Goal: Task Accomplishment & Management: Complete application form

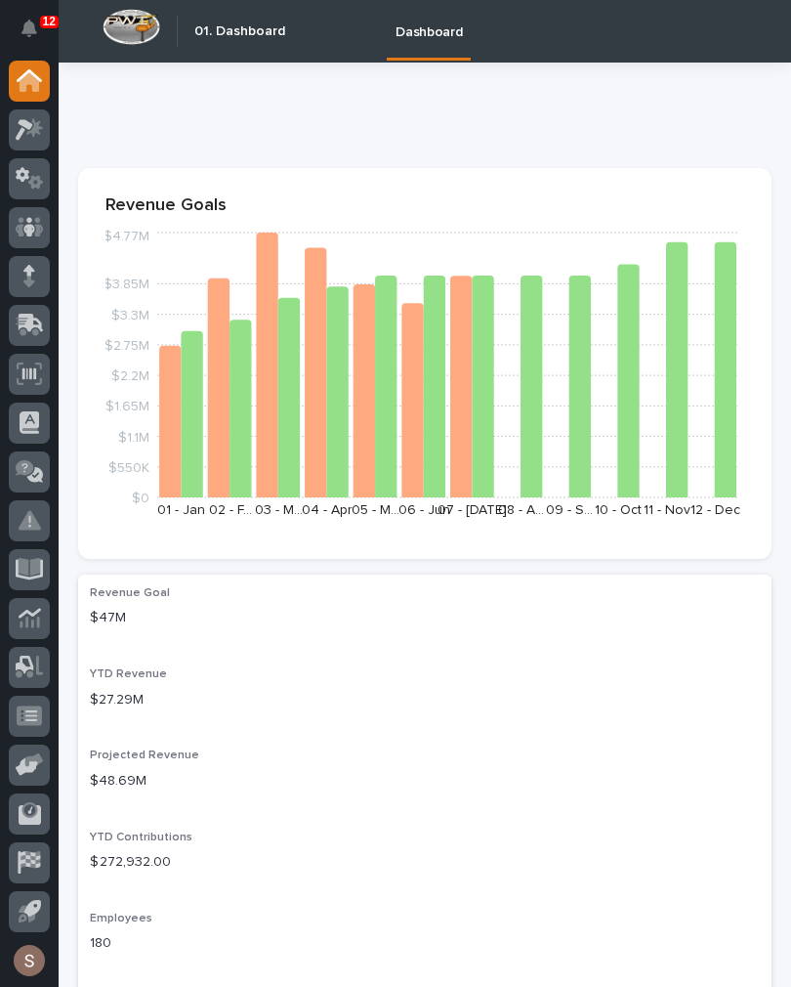
click at [42, 345] on link at bounding box center [29, 325] width 41 height 41
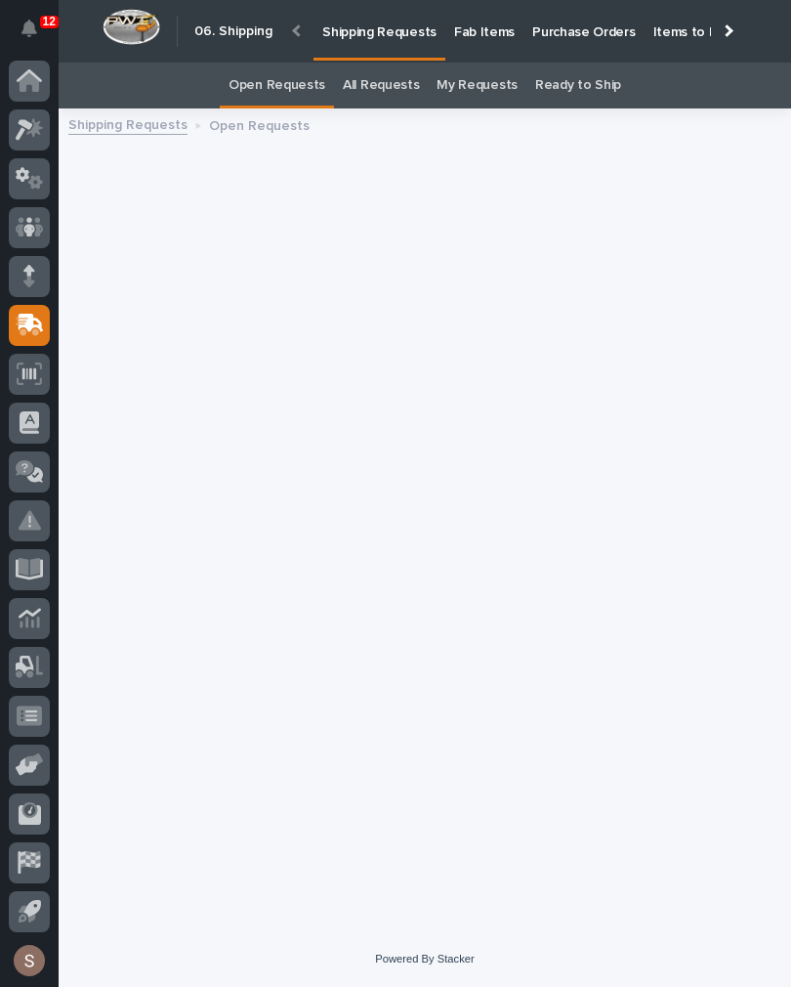
scroll to position [30, 0]
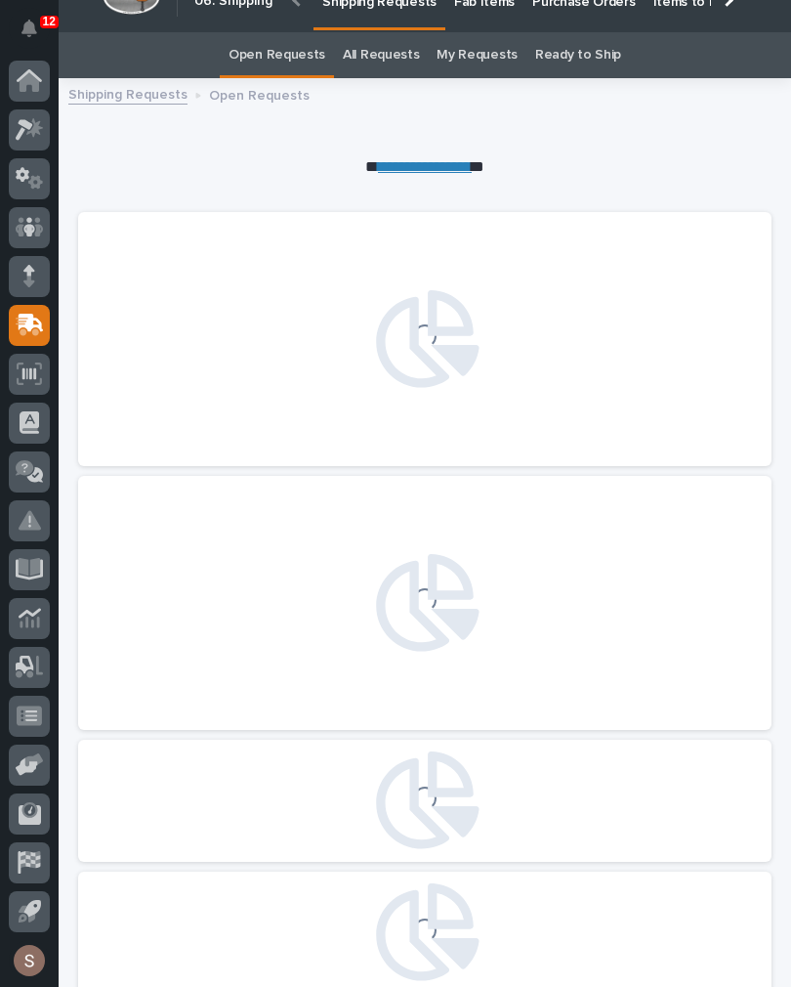
click at [482, 11] on link "Fab Items" at bounding box center [484, 0] width 78 height 61
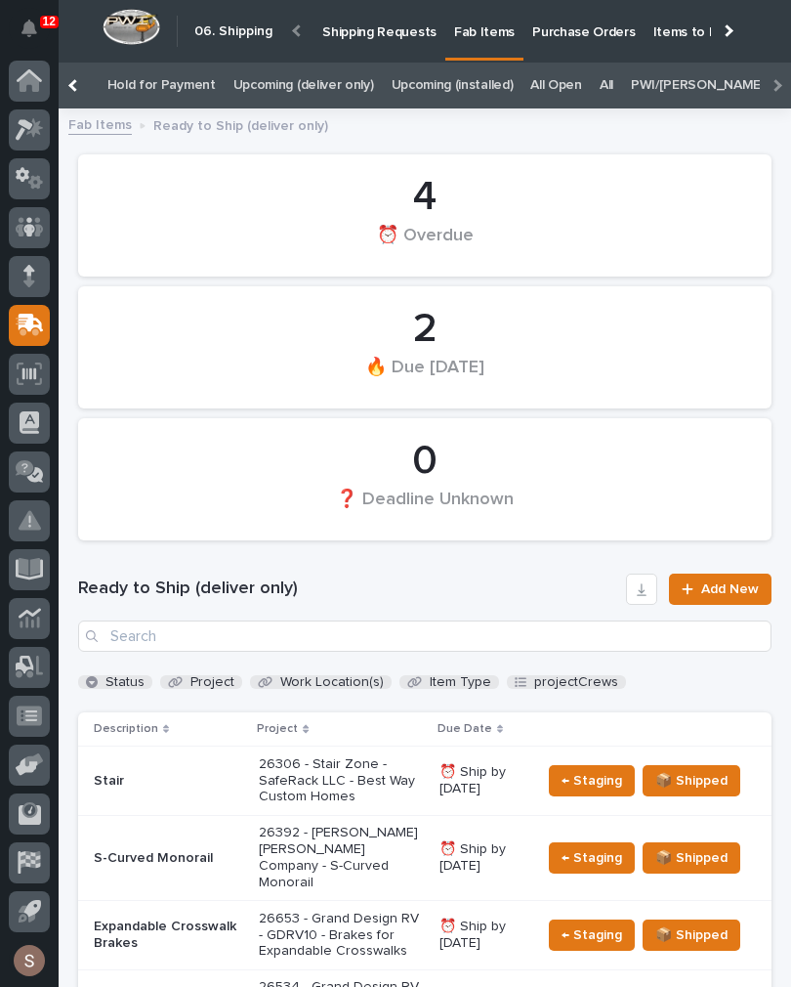
scroll to position [0, 339]
click at [602, 71] on link "All" at bounding box center [609, 86] width 14 height 46
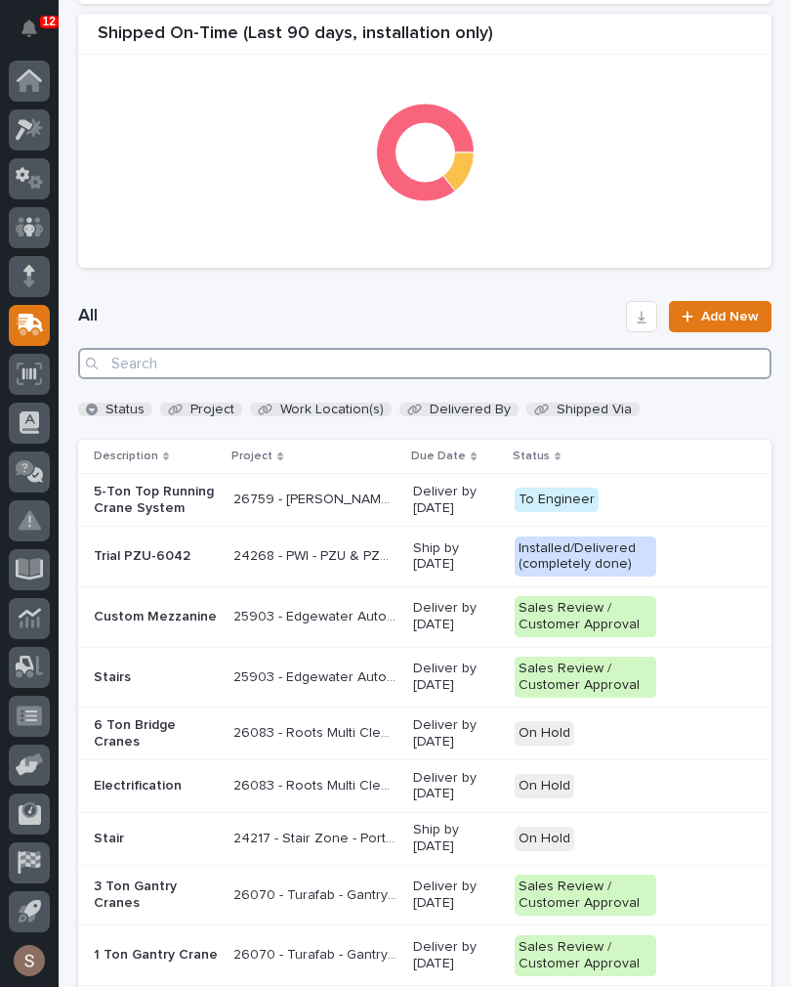
click at [480, 362] on input "Search" at bounding box center [425, 363] width 694 height 31
type input "3"
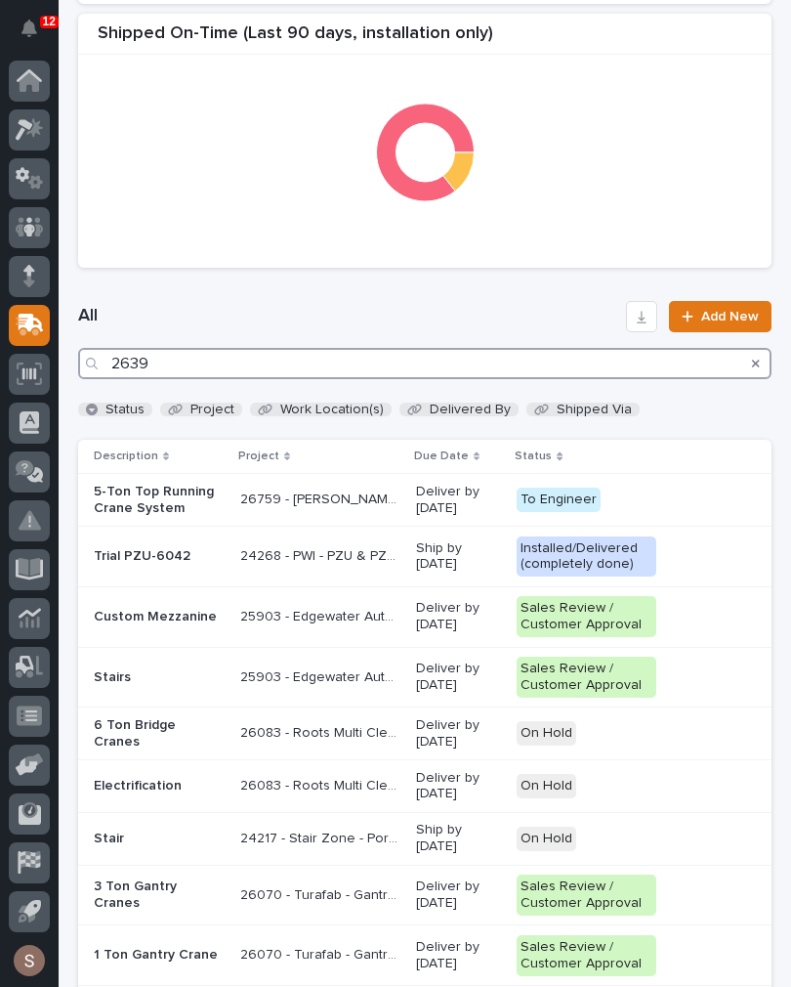
type input "26392"
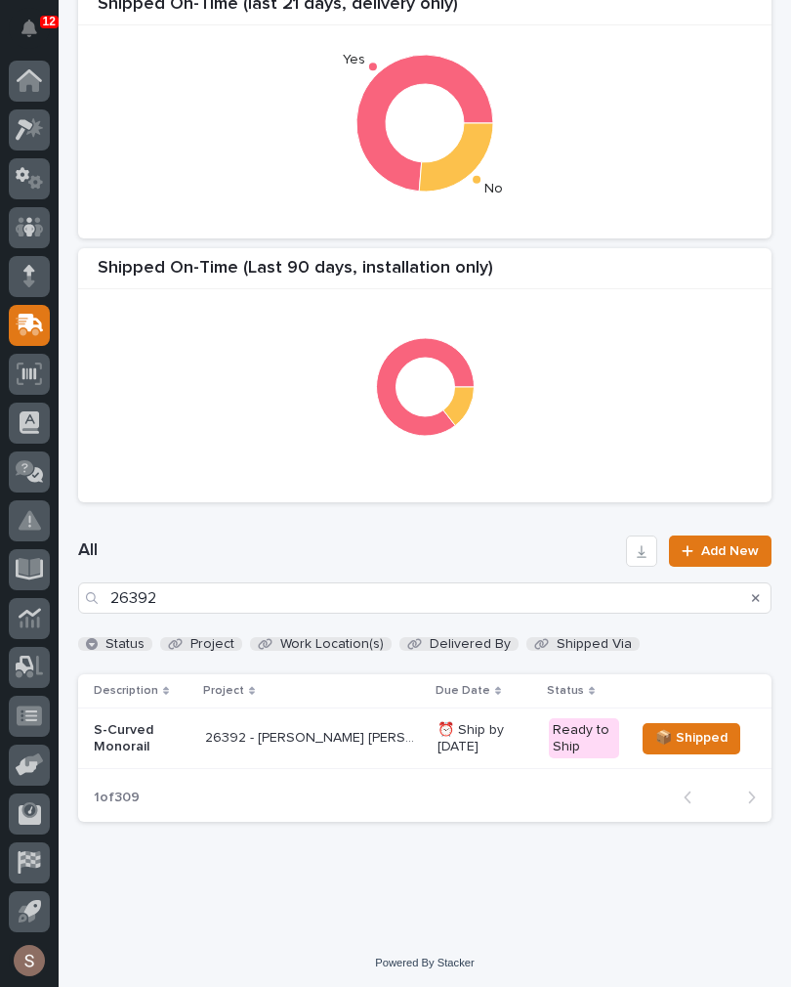
click at [268, 742] on p "26392 - [PERSON_NAME] [PERSON_NAME] Company - S-Curved Monorail" at bounding box center [315, 736] width 221 height 21
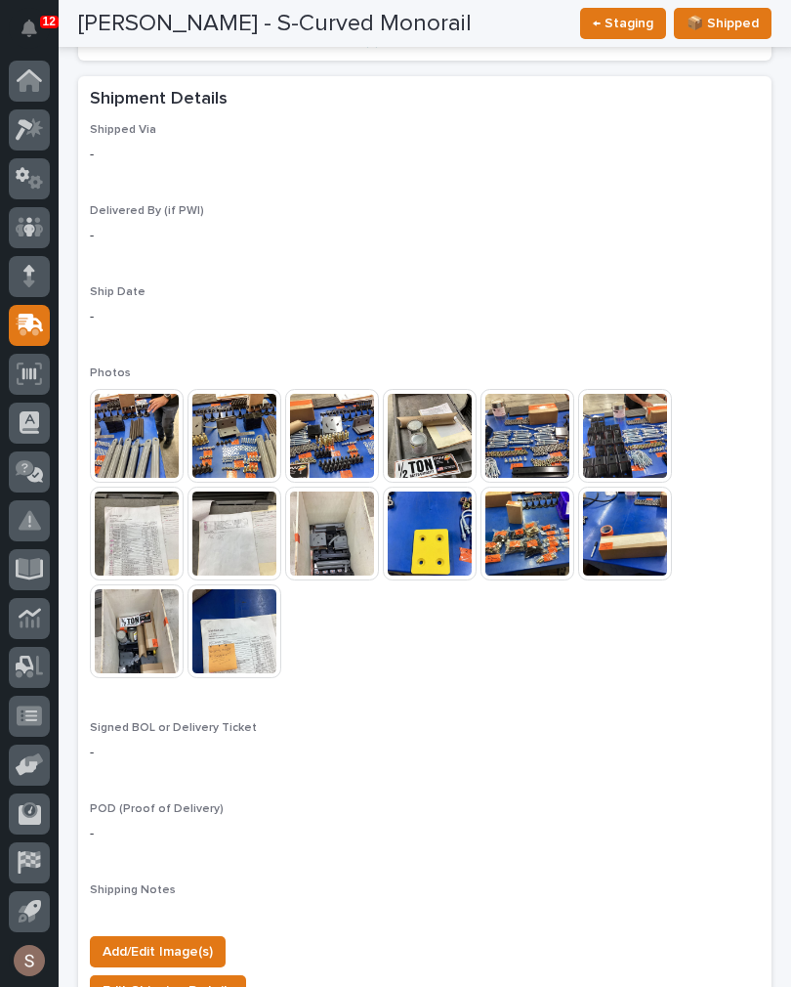
click at [149, 422] on img at bounding box center [137, 436] width 94 height 94
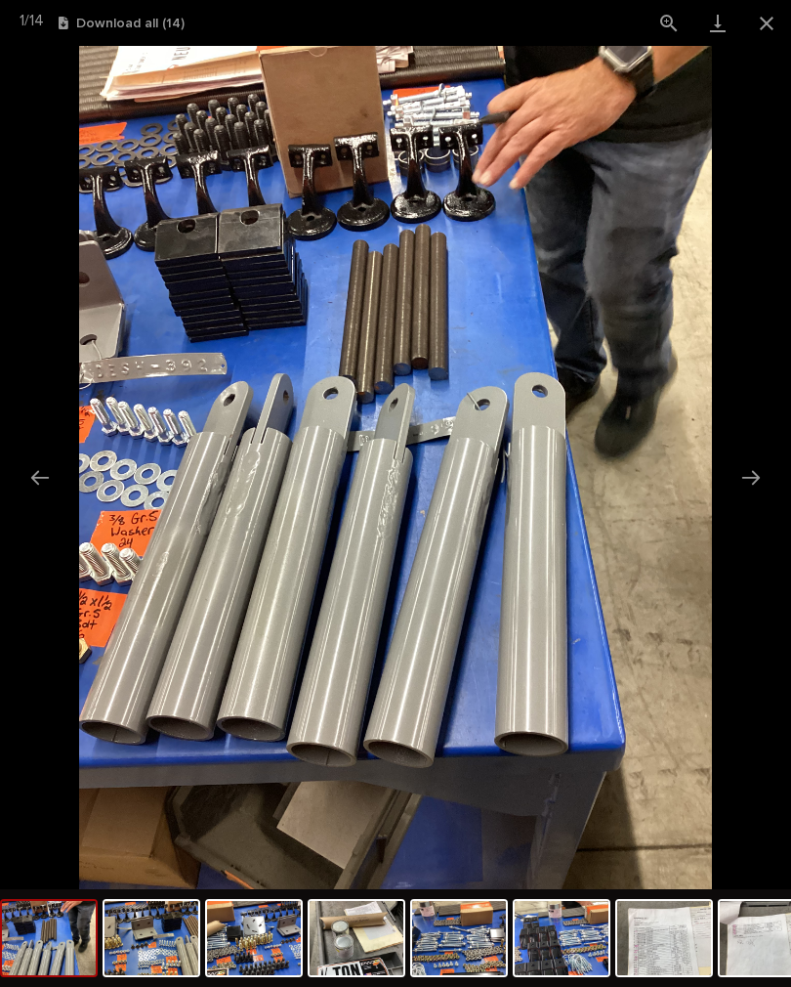
click at [756, 479] on button "Next slide" at bounding box center [751, 477] width 41 height 38
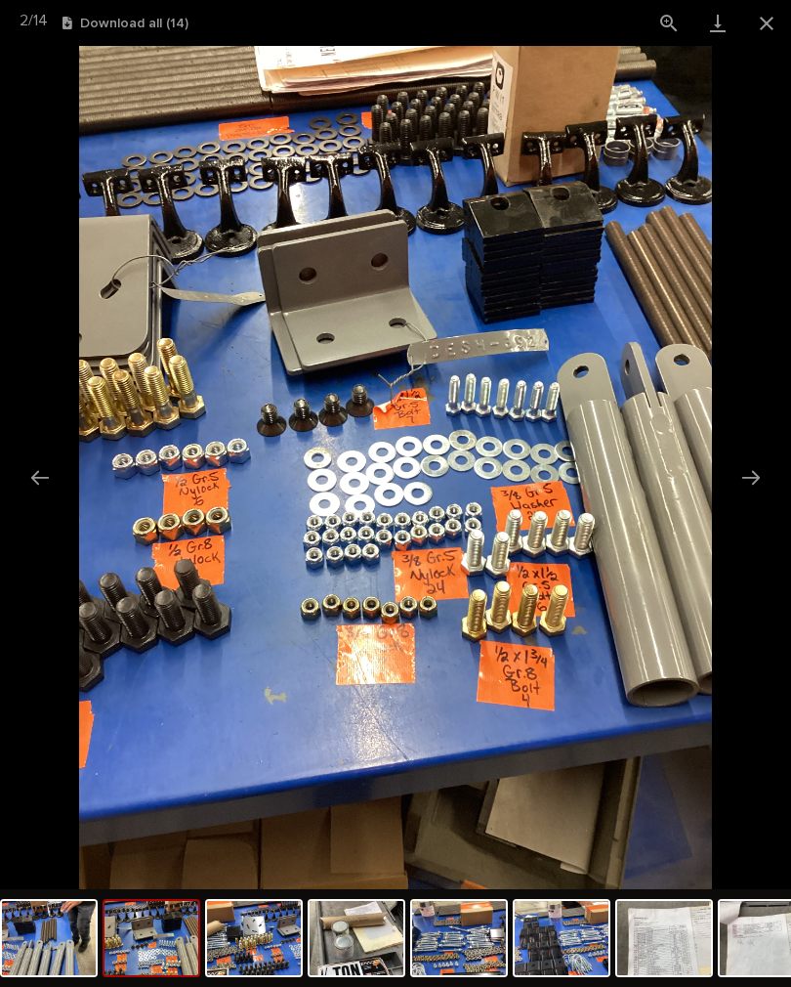
click at [751, 482] on button "Next slide" at bounding box center [751, 477] width 41 height 38
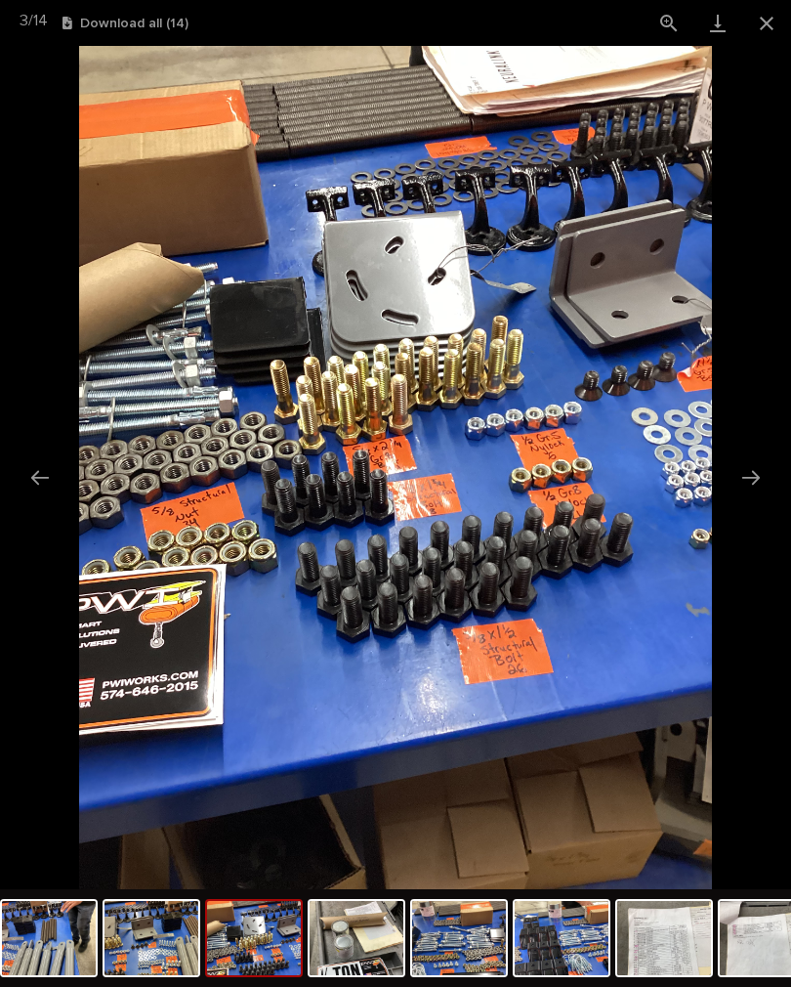
click at [758, 478] on button "Next slide" at bounding box center [751, 477] width 41 height 38
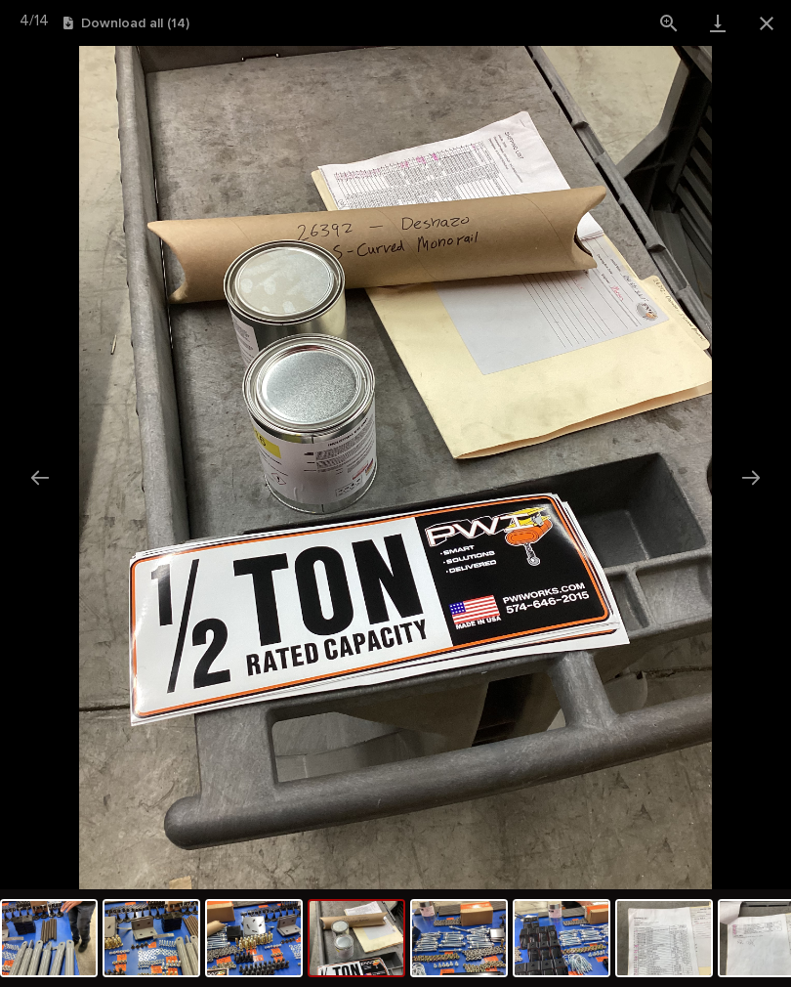
click at [761, 480] on button "Next slide" at bounding box center [751, 477] width 41 height 38
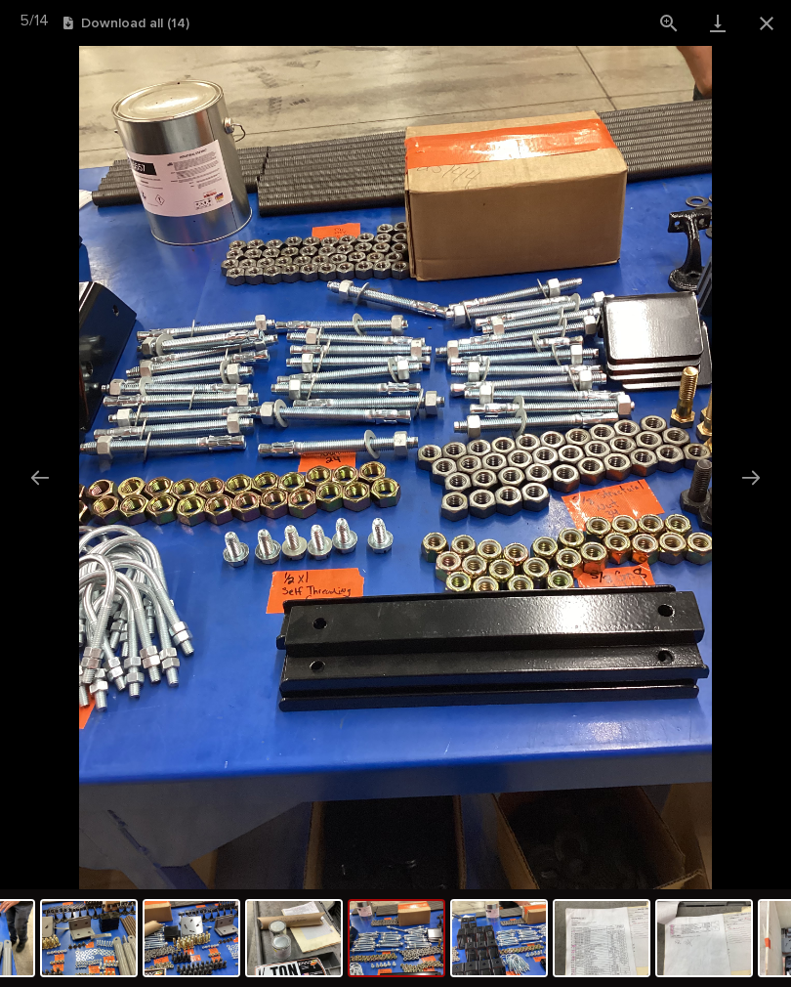
click at [759, 481] on button "Next slide" at bounding box center [751, 477] width 41 height 38
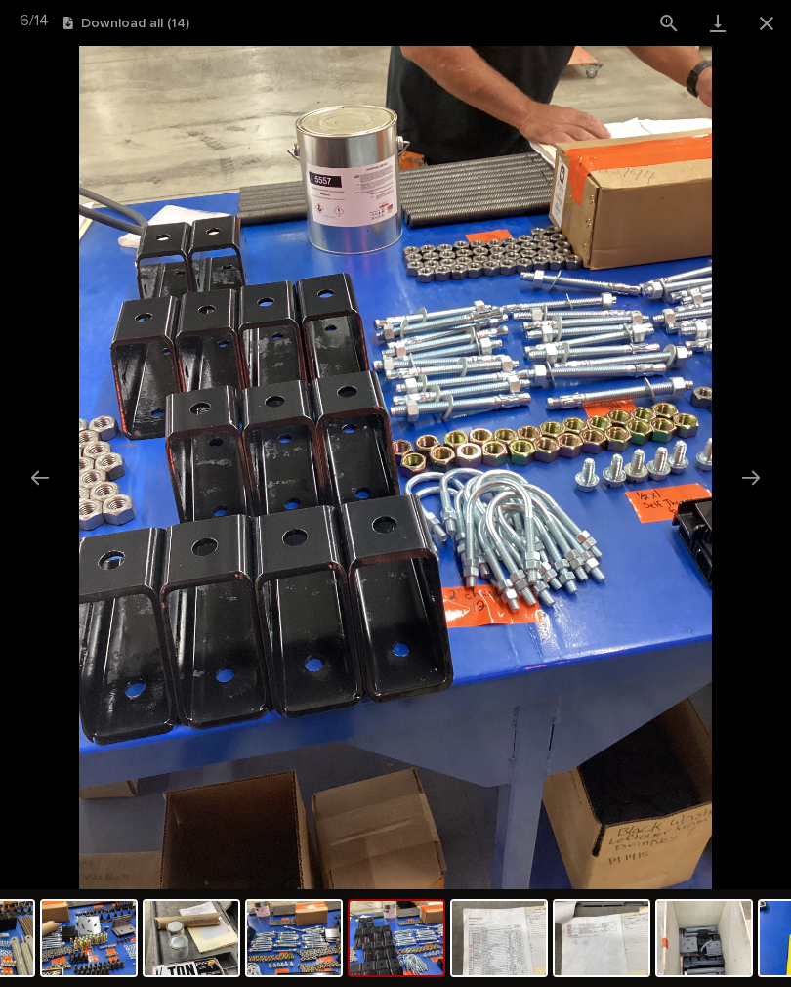
click at [758, 483] on button "Next slide" at bounding box center [751, 477] width 41 height 38
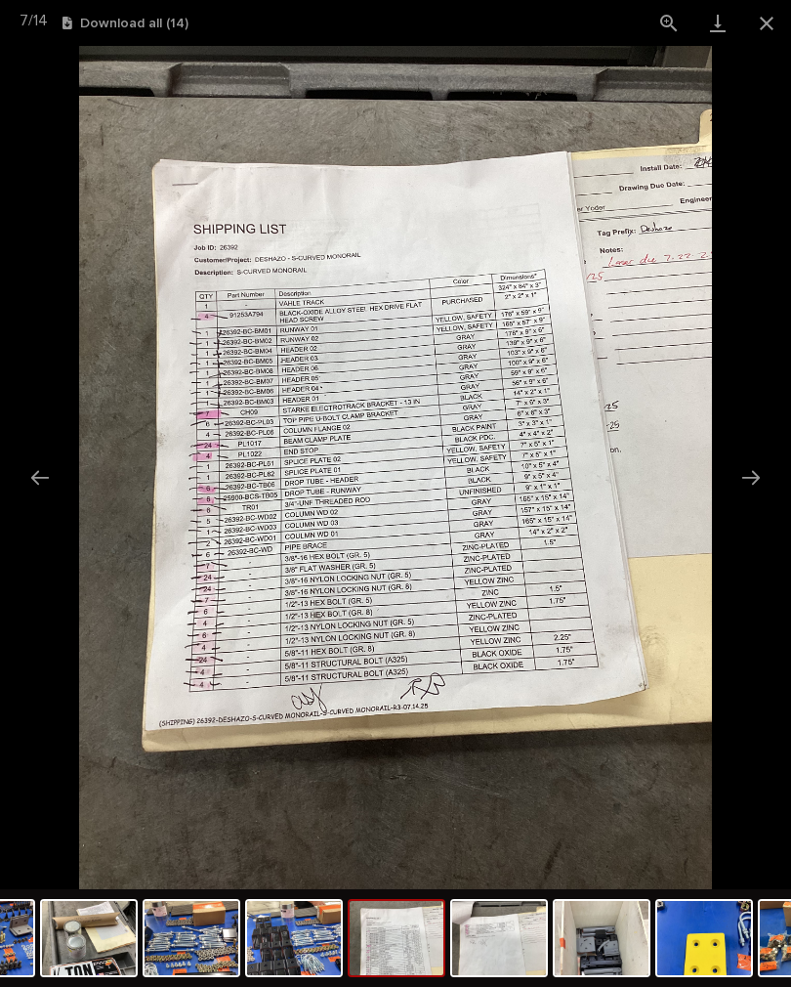
click at [754, 484] on button "Next slide" at bounding box center [751, 477] width 41 height 38
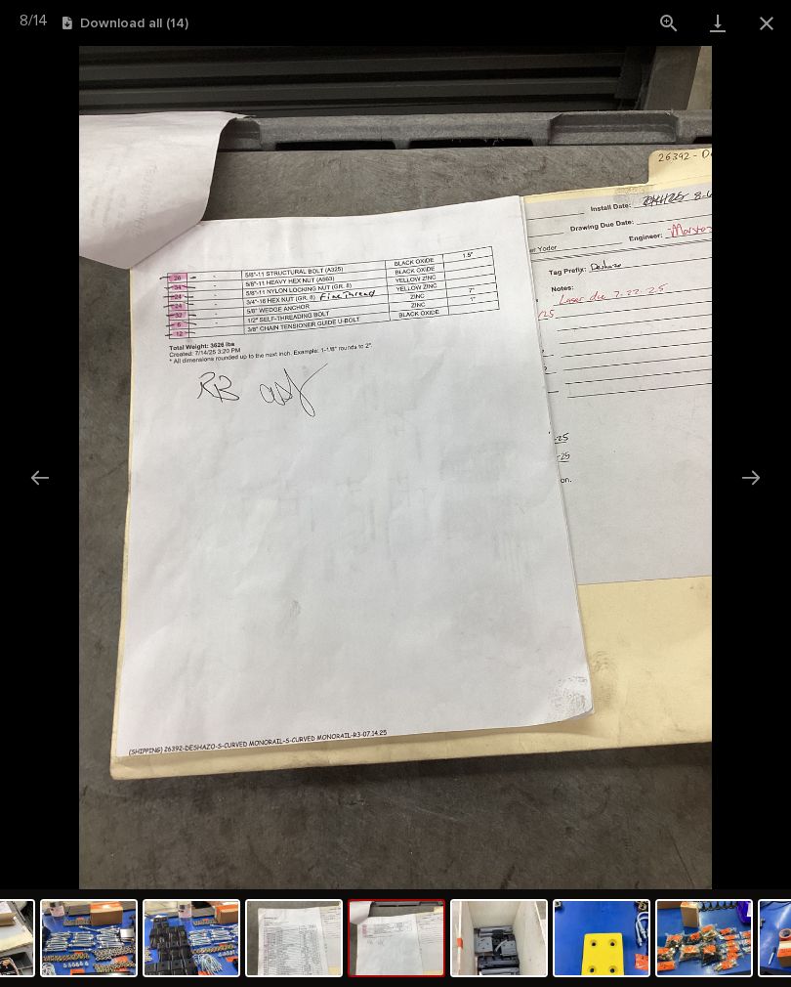
click at [776, 35] on button "Close gallery" at bounding box center [766, 23] width 49 height 46
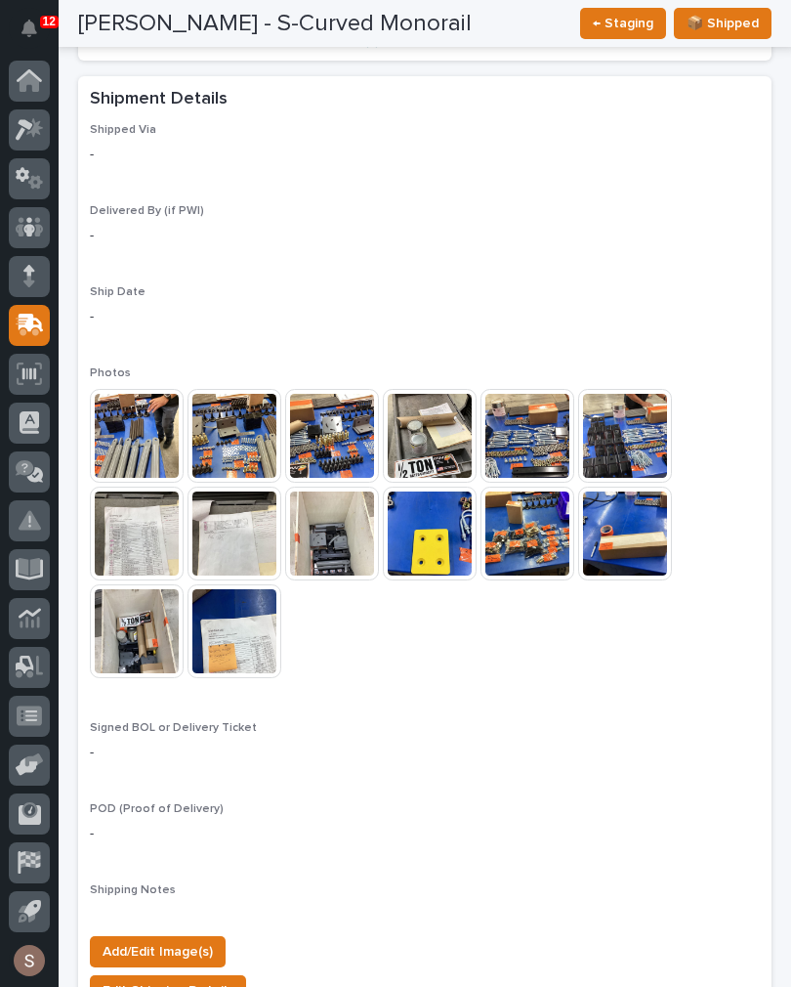
click at [204, 940] on span "Add/Edit Image(s)" at bounding box center [158, 951] width 110 height 23
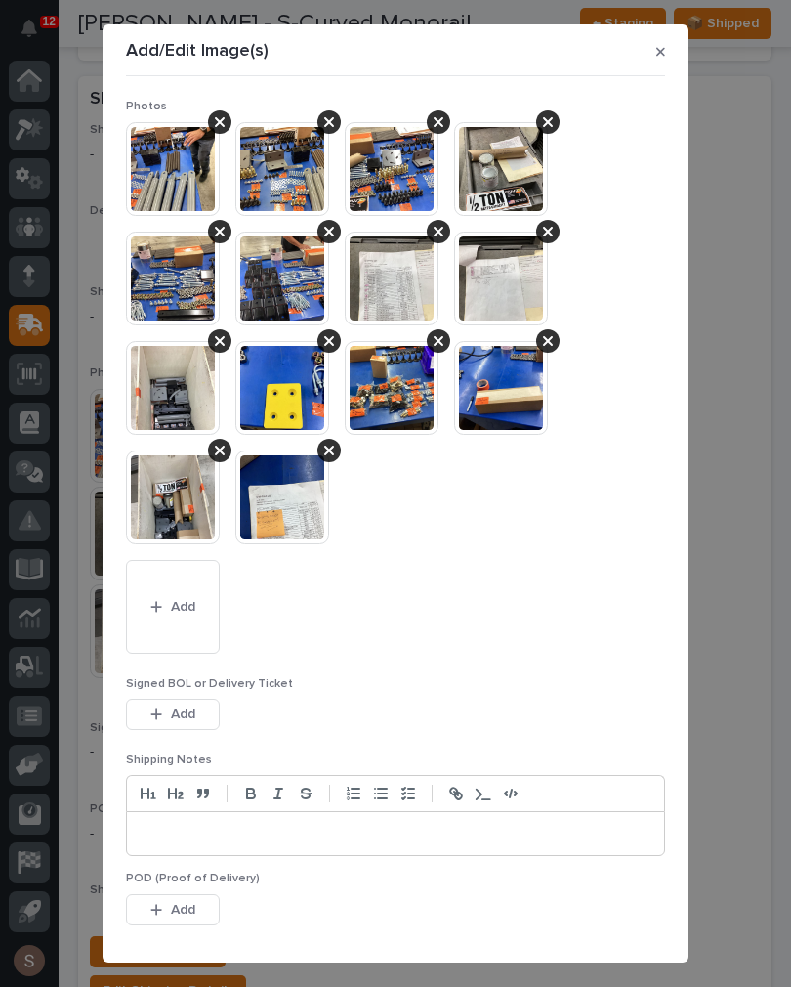
click at [200, 595] on button "Add" at bounding box center [173, 607] width 94 height 94
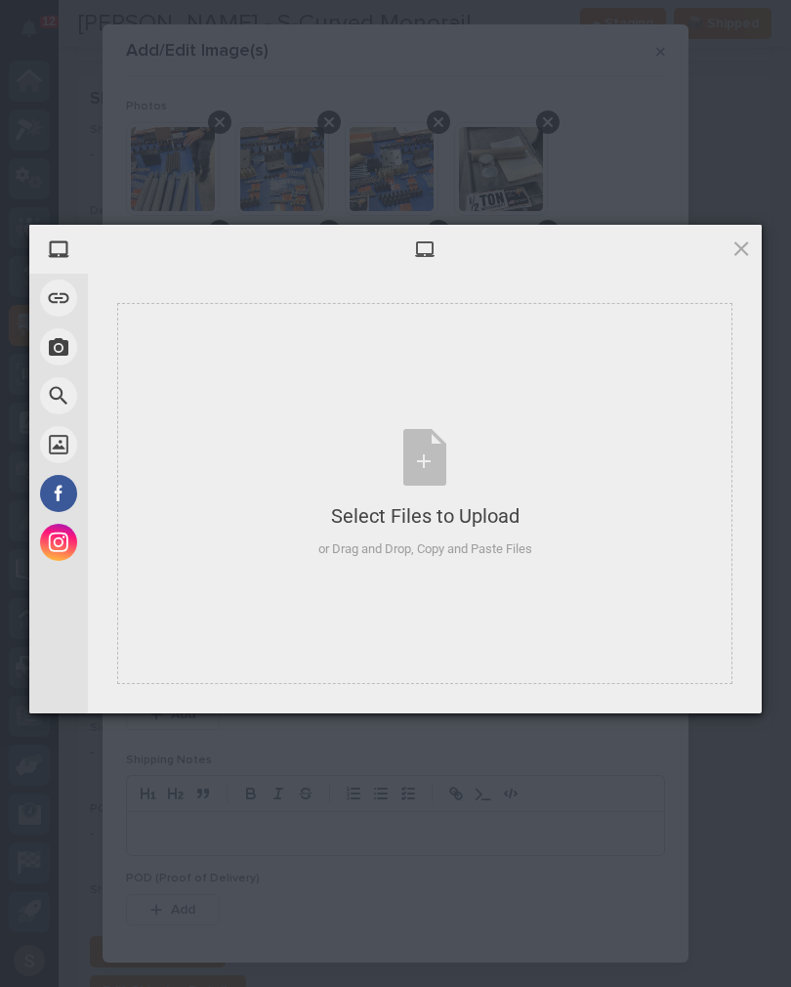
click at [403, 506] on div "Select Files to Upload" at bounding box center [425, 515] width 214 height 27
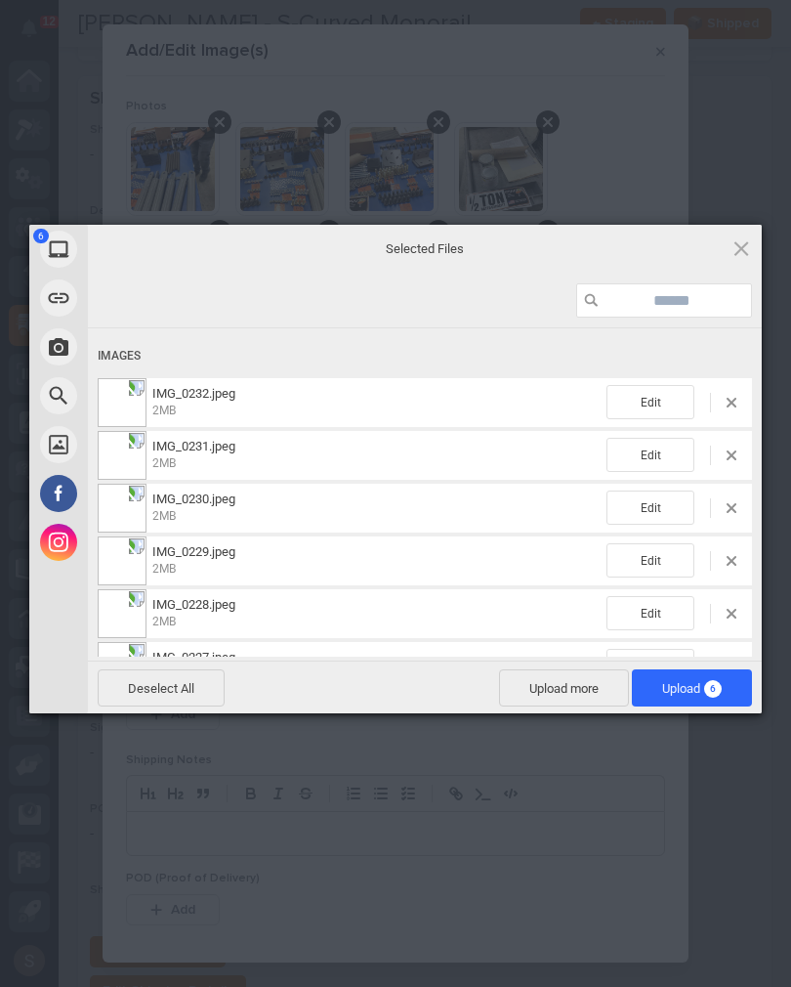
click at [589, 691] on span "Upload more" at bounding box center [564, 687] width 130 height 37
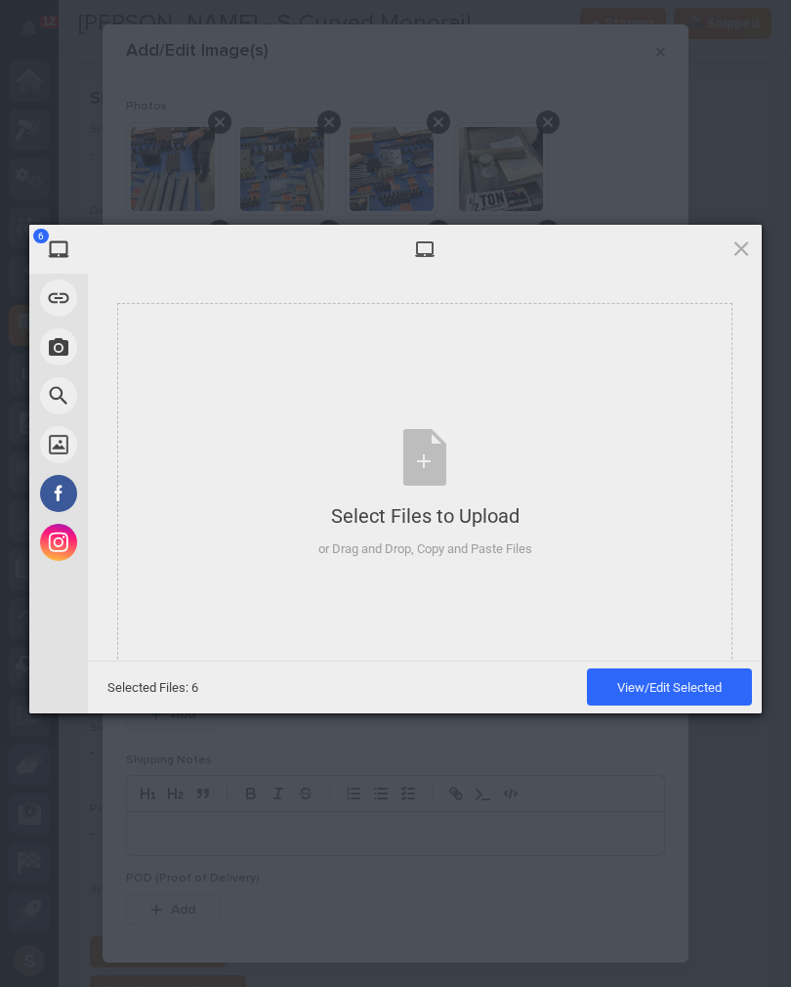
click at [505, 485] on div "Select Files to Upload or Drag and Drop, Copy and Paste Files" at bounding box center [425, 494] width 214 height 130
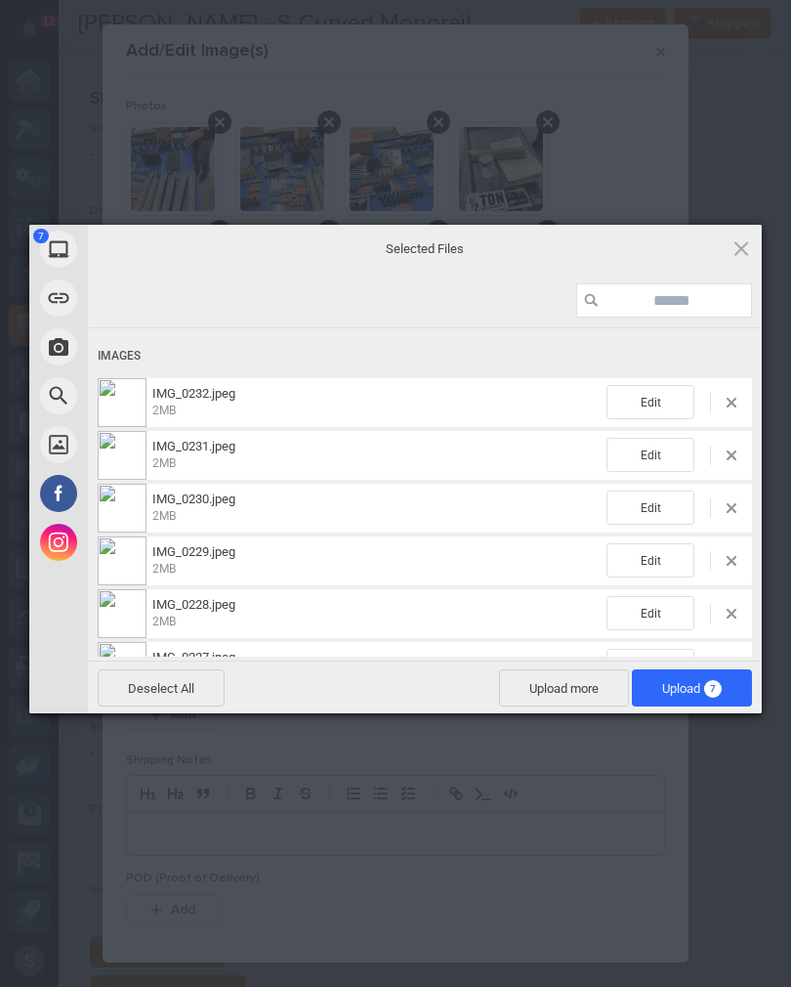
click at [738, 697] on span "Upload 7" at bounding box center [692, 687] width 120 height 37
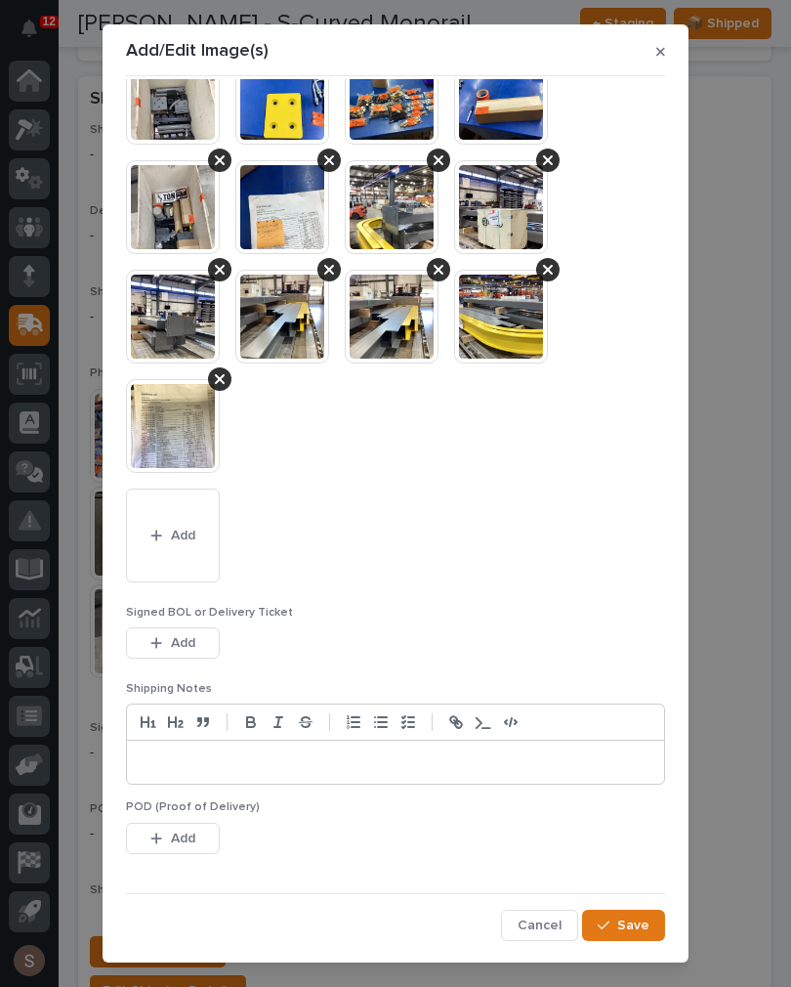
scroll to position [289, 0]
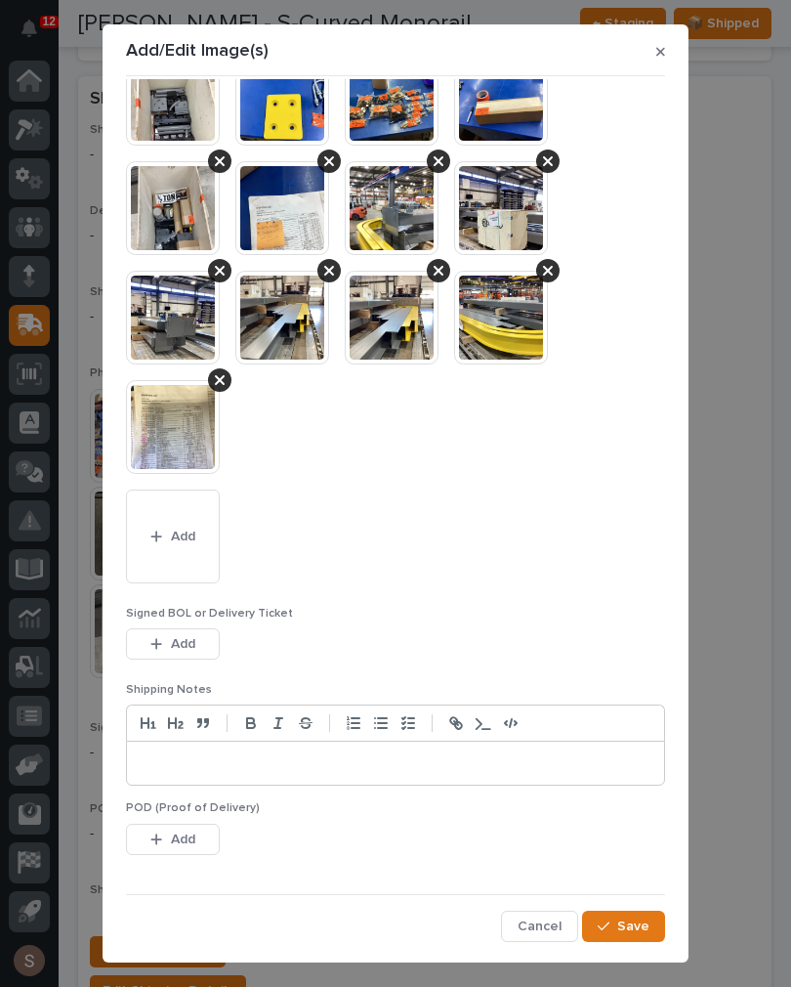
click at [199, 646] on button "Add" at bounding box center [173, 643] width 94 height 31
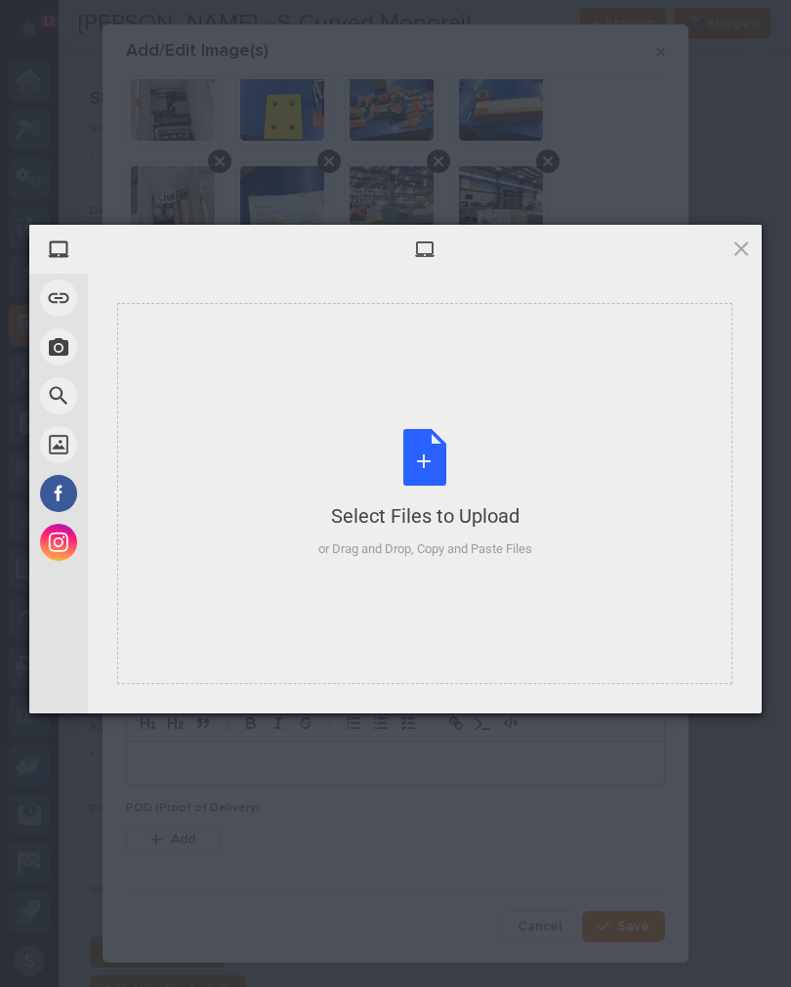
click at [471, 475] on div "Select Files to Upload or Drag and Drop, Copy and Paste Files" at bounding box center [425, 494] width 214 height 130
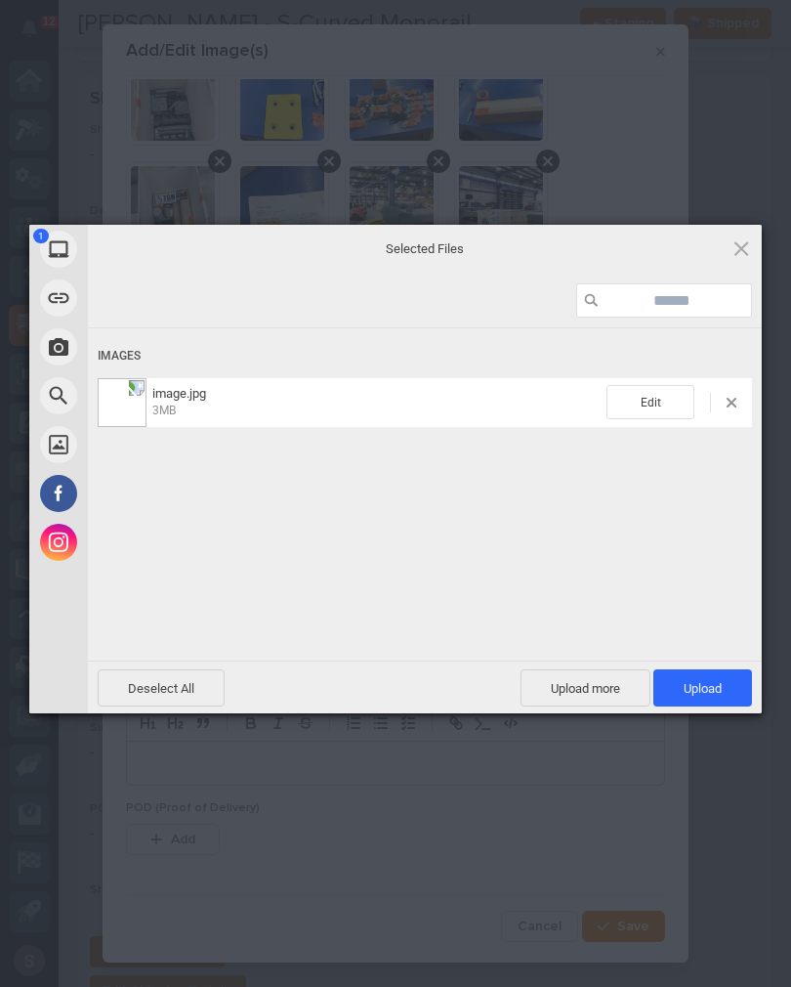
click at [731, 683] on span "Upload 1" at bounding box center [703, 687] width 99 height 37
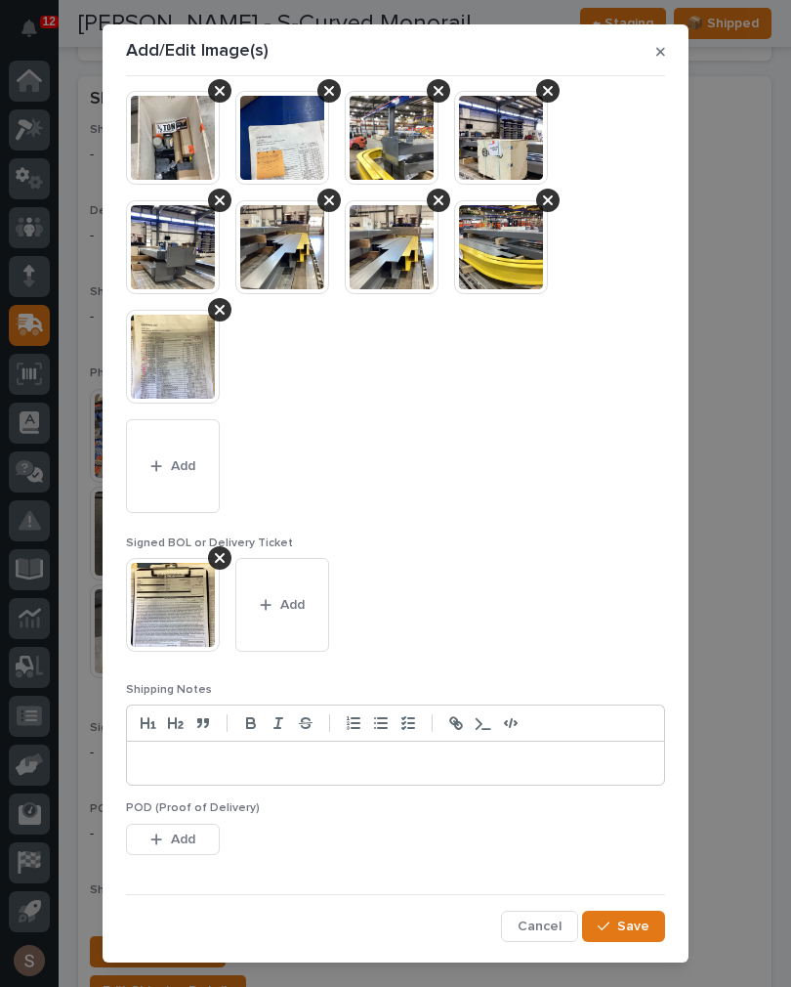
scroll to position [359, 0]
click at [635, 912] on button "Save" at bounding box center [623, 925] width 83 height 31
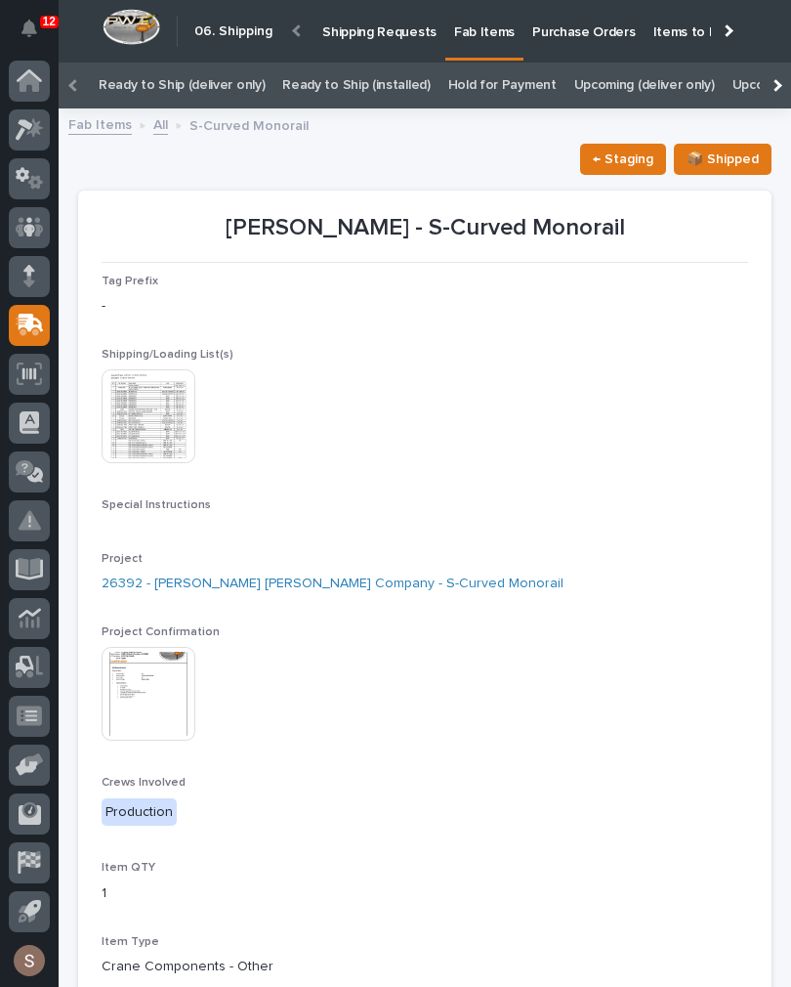
scroll to position [0, 0]
click at [373, 39] on p "Shipping Requests" at bounding box center [379, 20] width 114 height 41
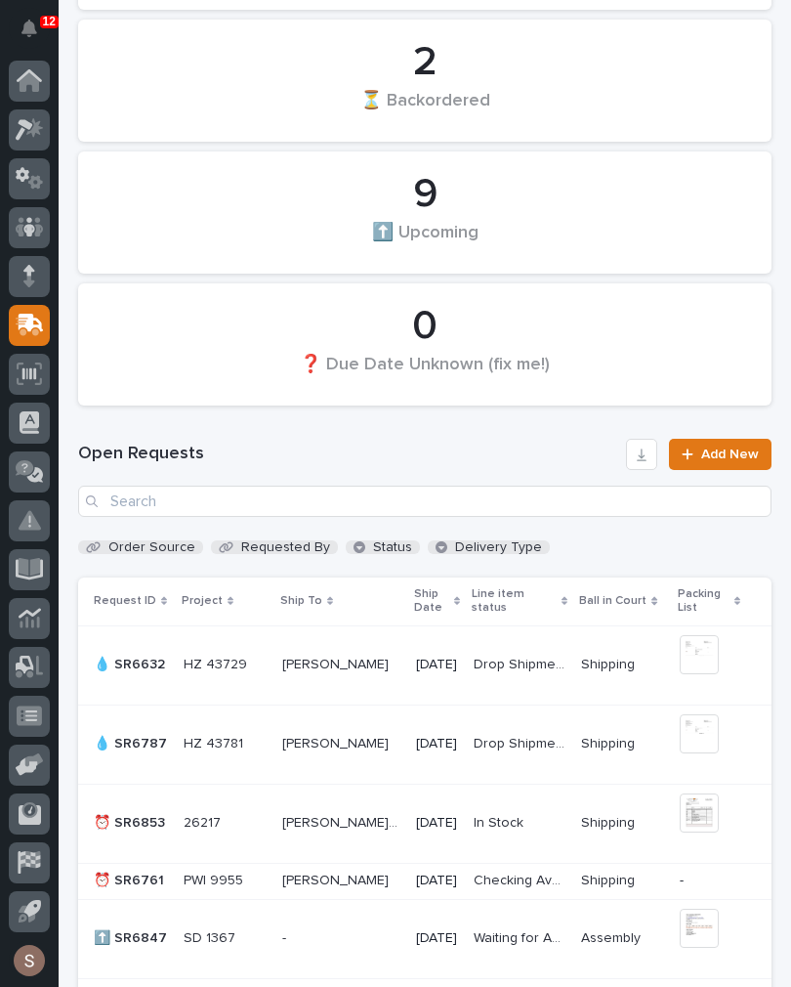
scroll to position [882, 0]
click at [447, 473] on div "Open Requests Add New" at bounding box center [425, 478] width 694 height 78
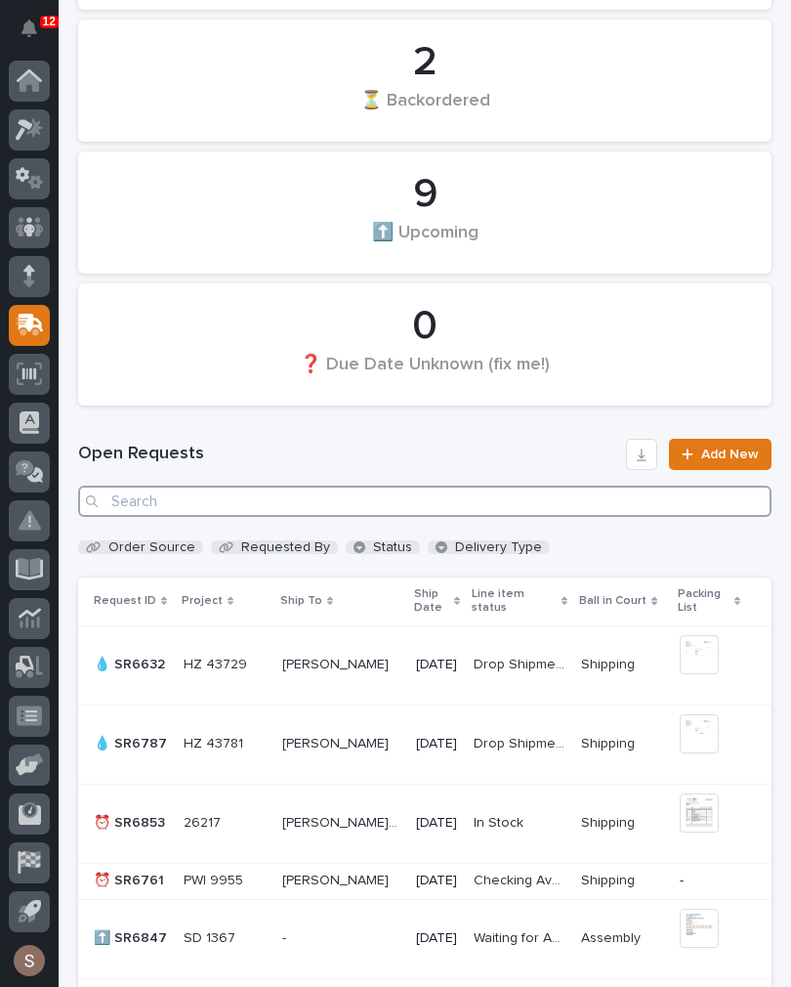
click at [301, 497] on input "Search" at bounding box center [425, 500] width 694 height 31
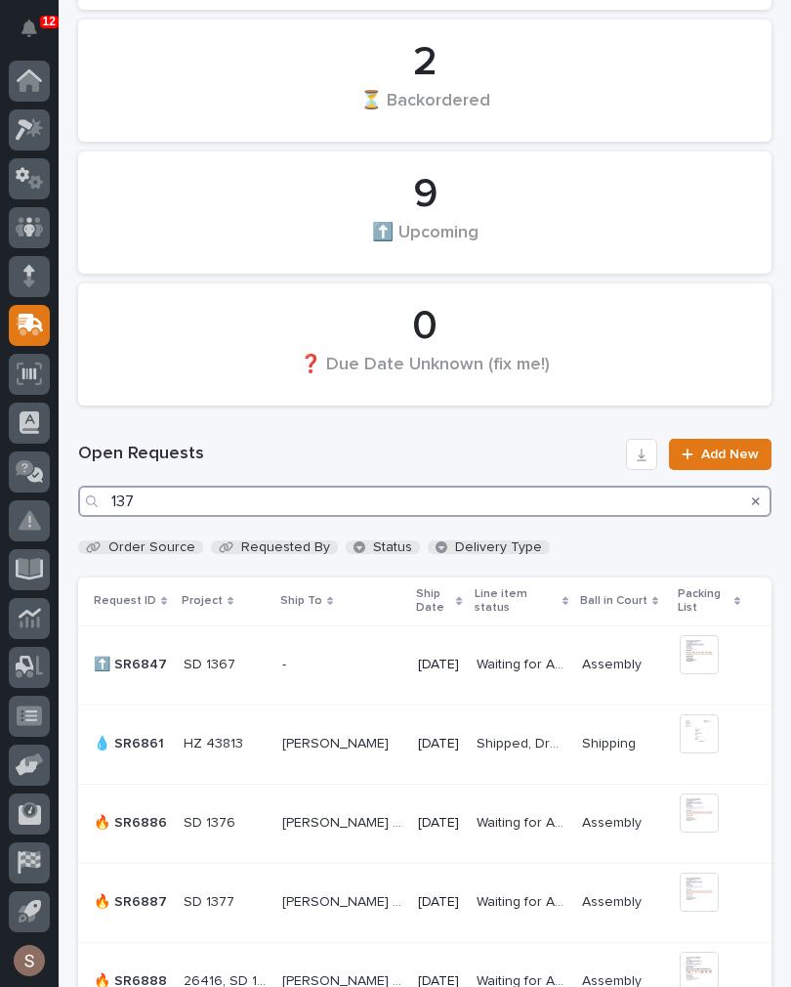
type input "1376"
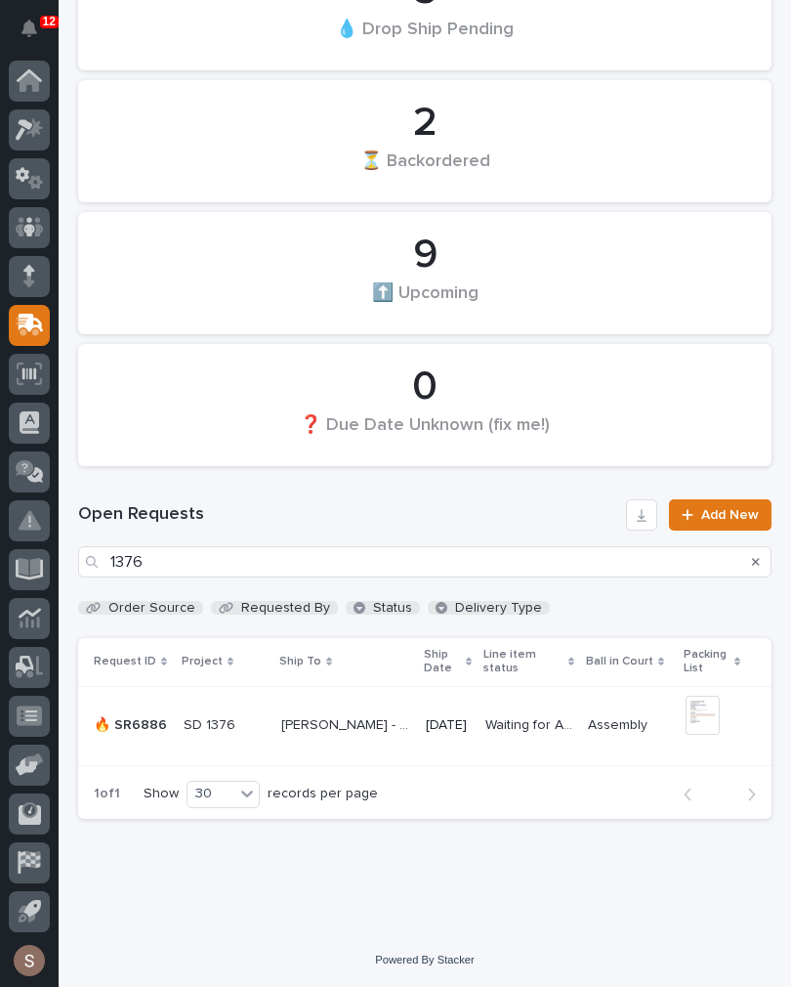
scroll to position [819, 0]
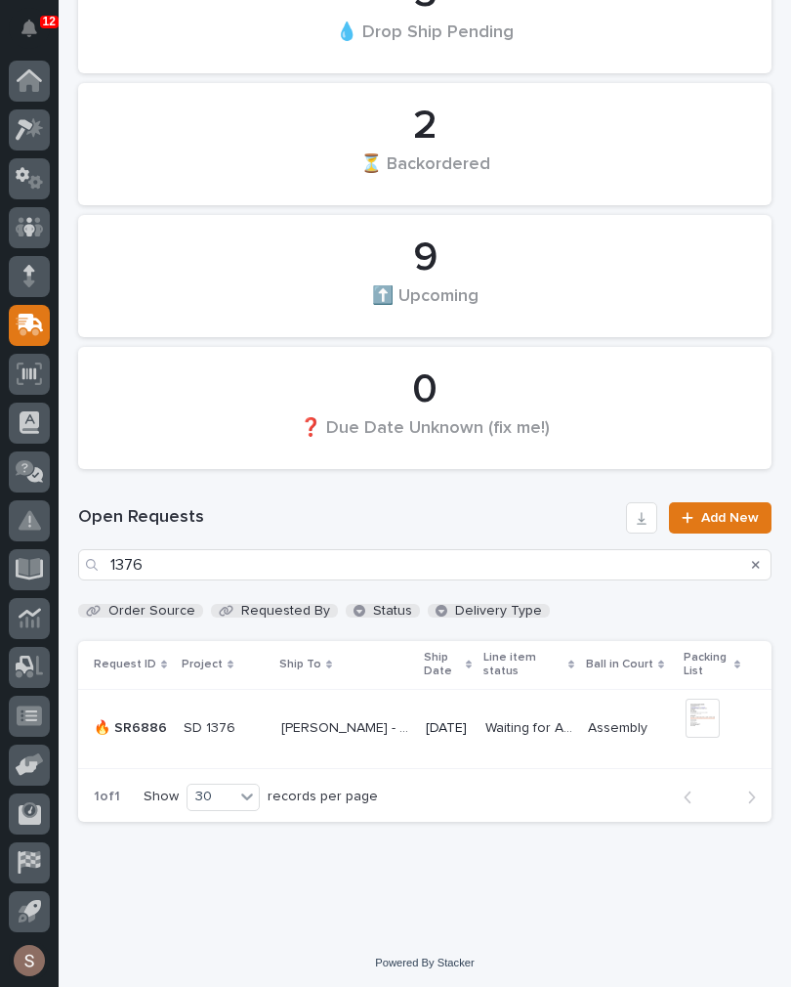
click at [359, 729] on p "[PERSON_NAME] - BM INTERNATIONAL BUILDERS" at bounding box center [347, 726] width 133 height 21
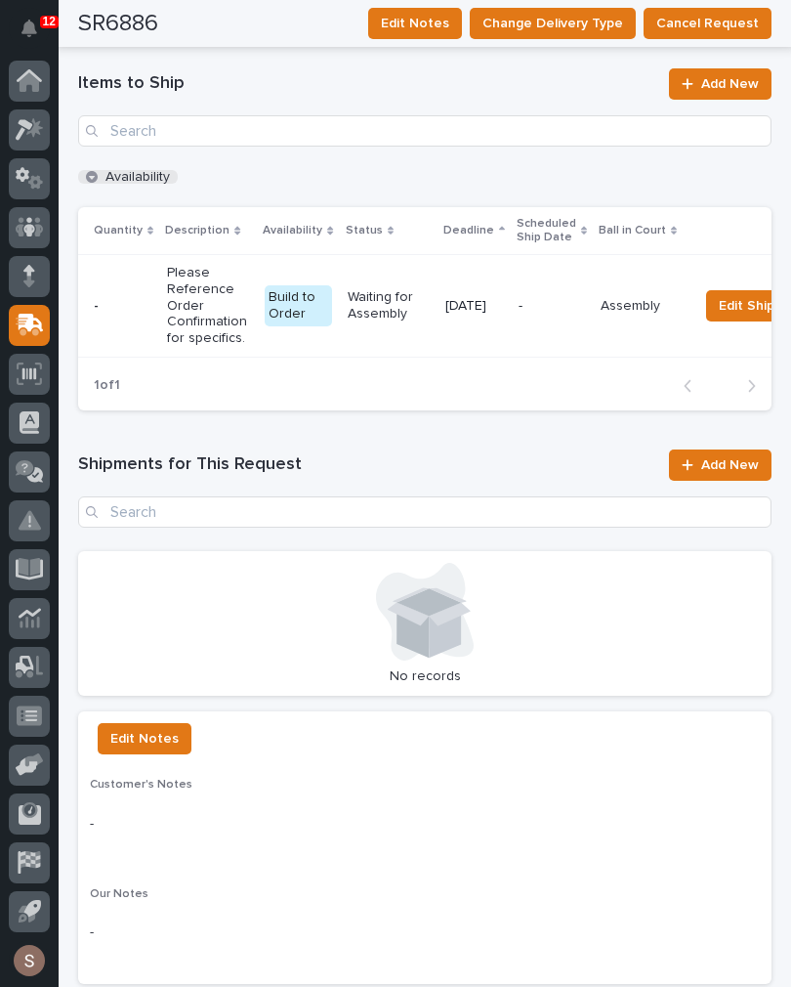
scroll to position [1336, 0]
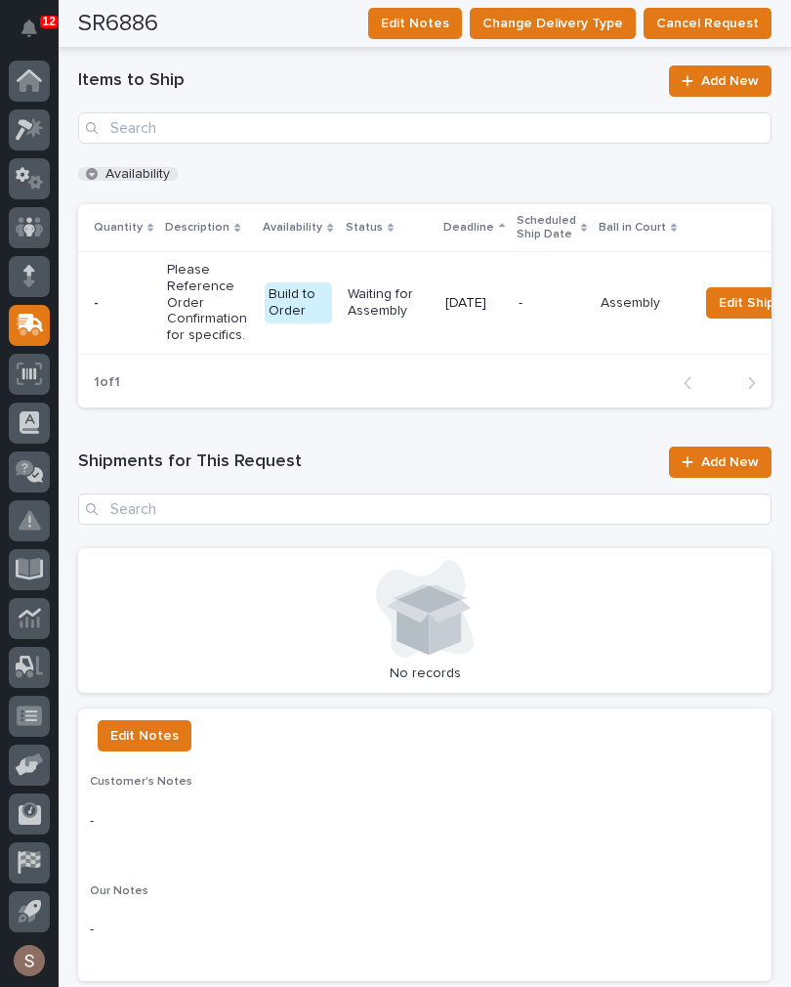
click at [723, 455] on span "Add New" at bounding box center [730, 462] width 58 height 14
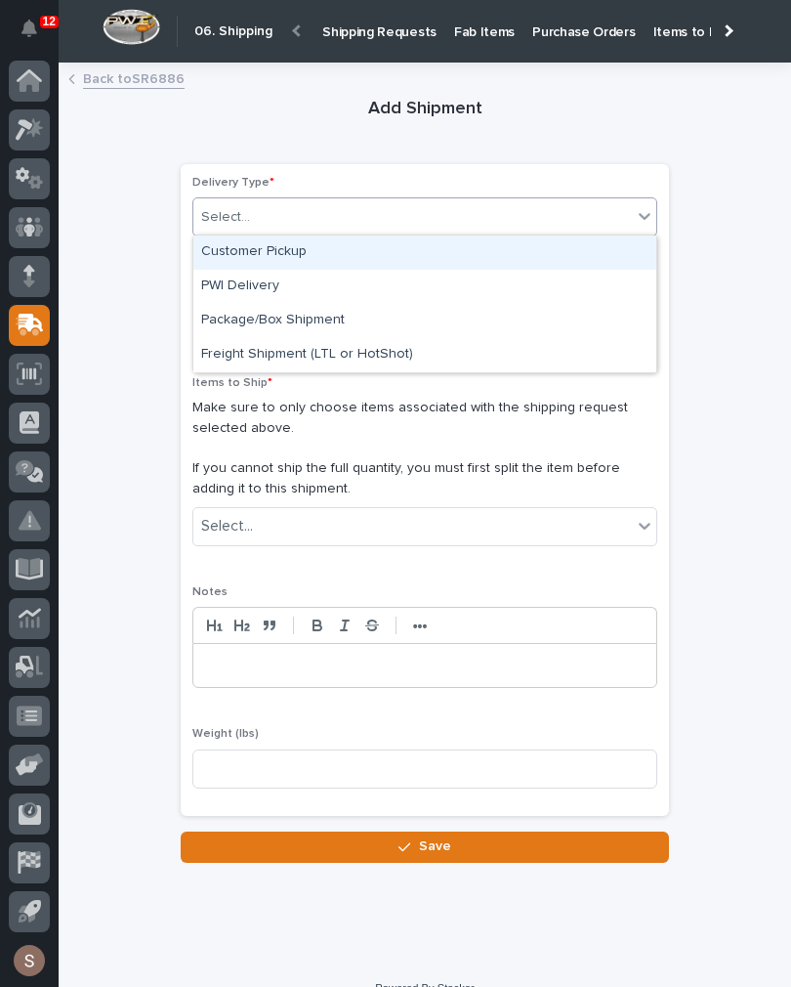
click at [340, 247] on div "Customer Pickup" at bounding box center [424, 252] width 463 height 34
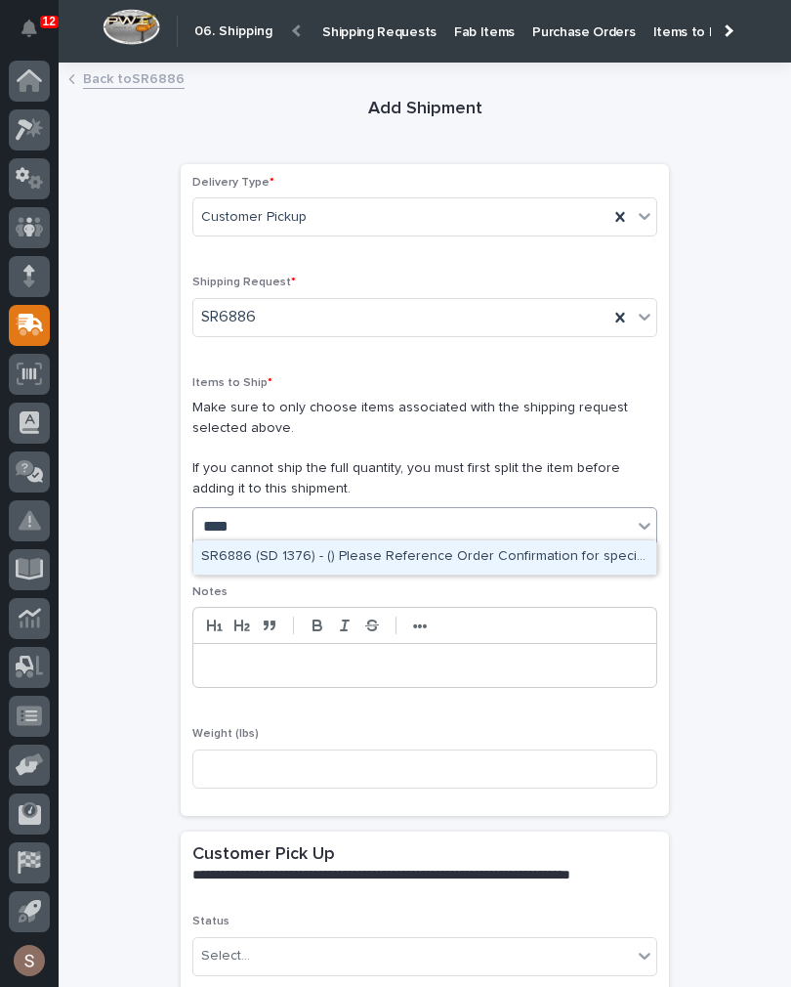
click at [401, 549] on div "SR6886 (SD 1376) - () Please Reference Order Confirmation for specifics." at bounding box center [424, 557] width 463 height 34
type input "****"
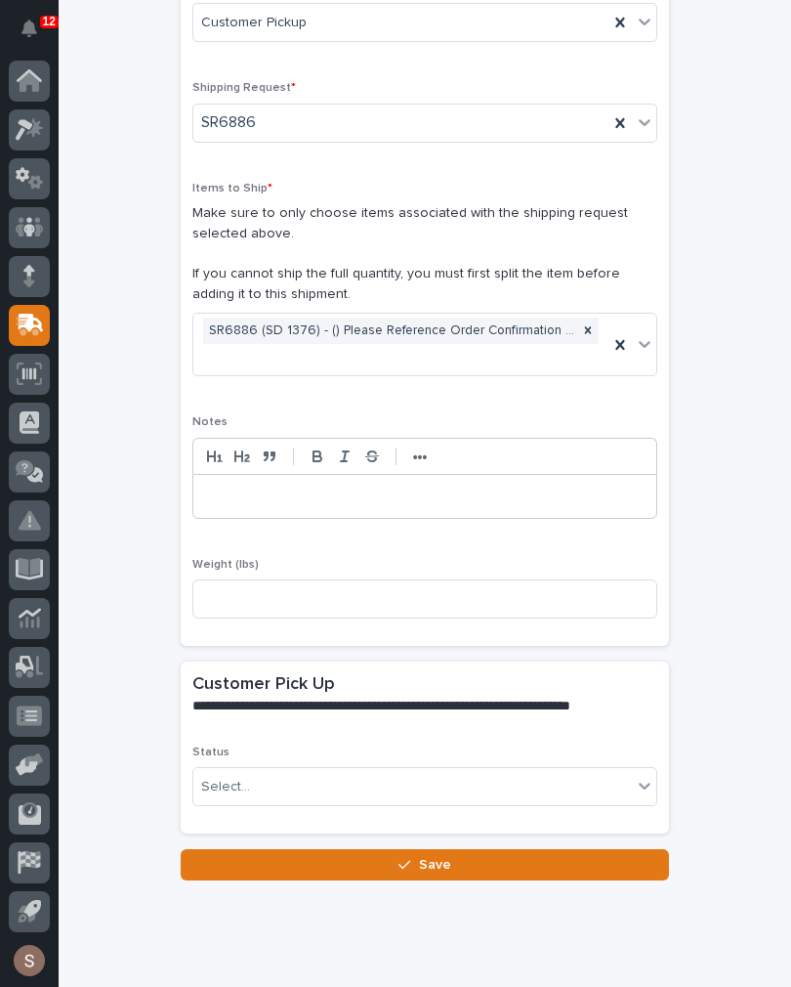
scroll to position [203, 0]
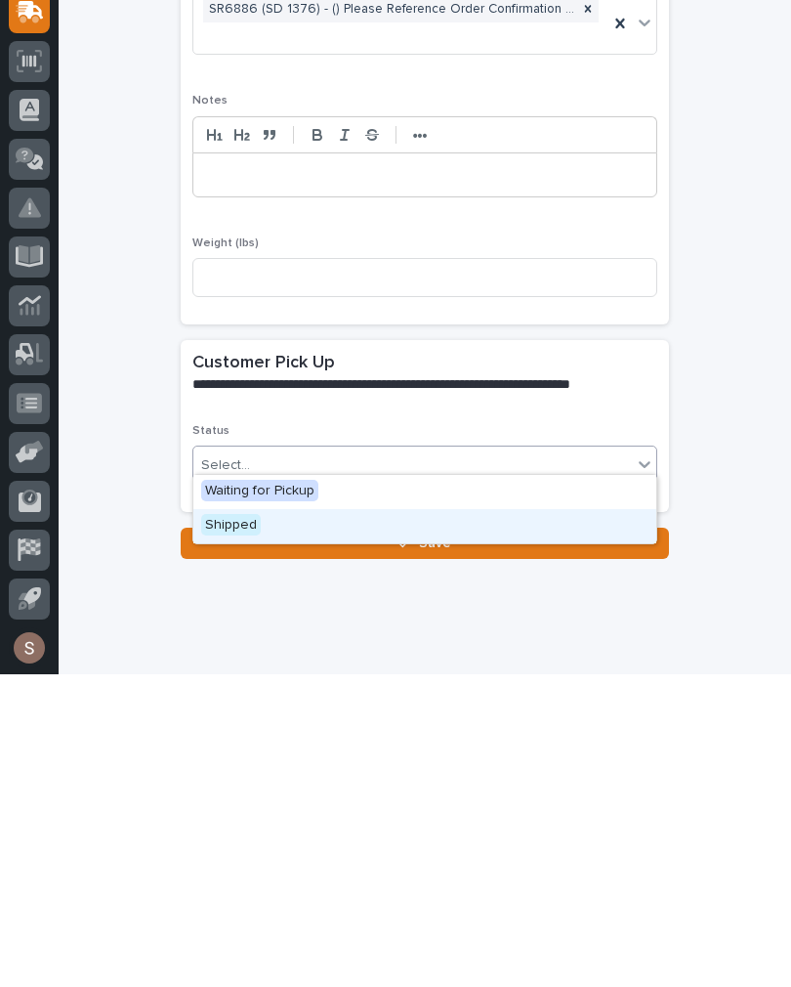
click at [281, 822] on div "Shipped" at bounding box center [424, 839] width 463 height 34
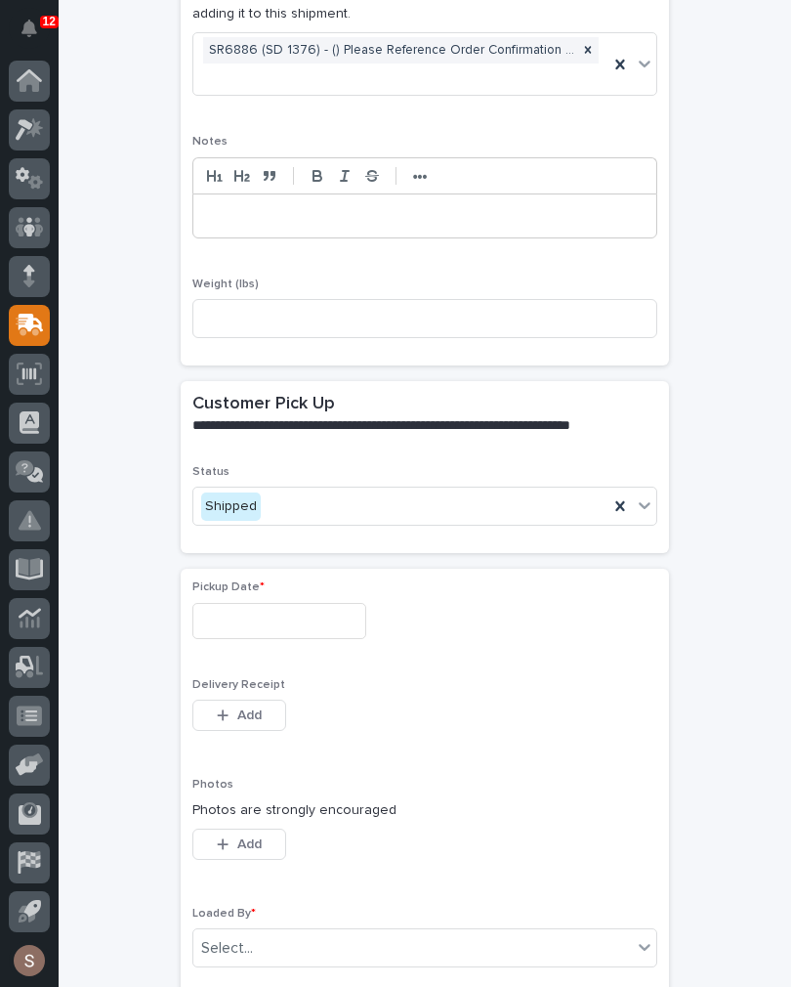
scroll to position [484, 0]
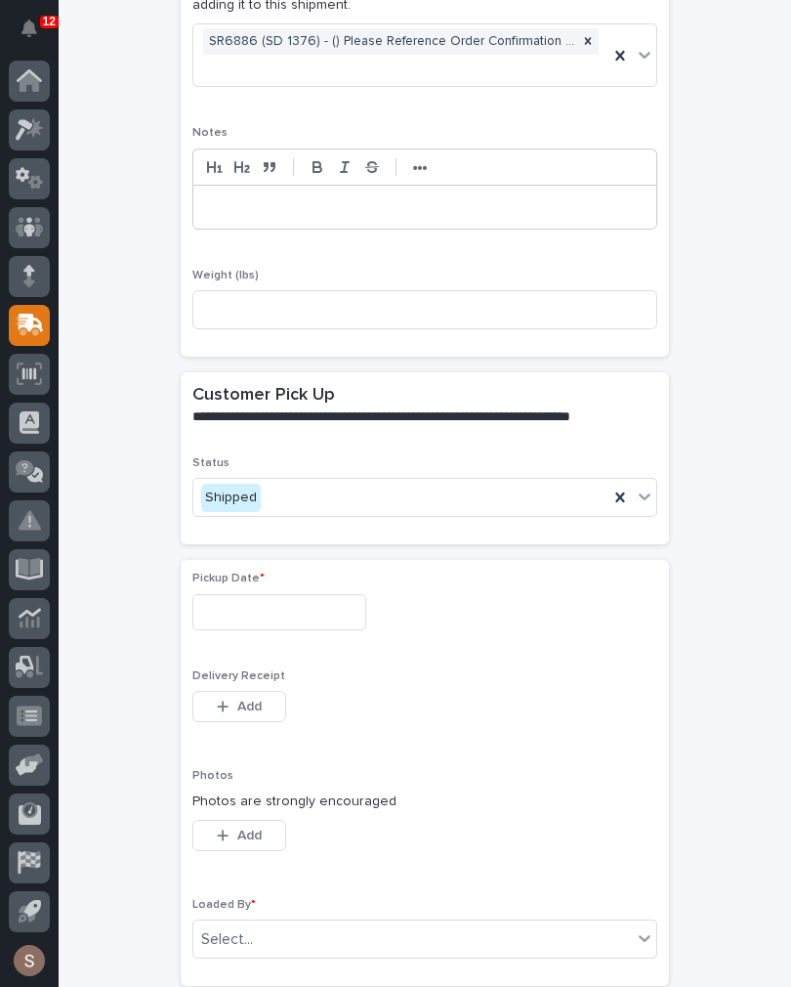
click at [295, 599] on input "text" at bounding box center [279, 612] width 174 height 36
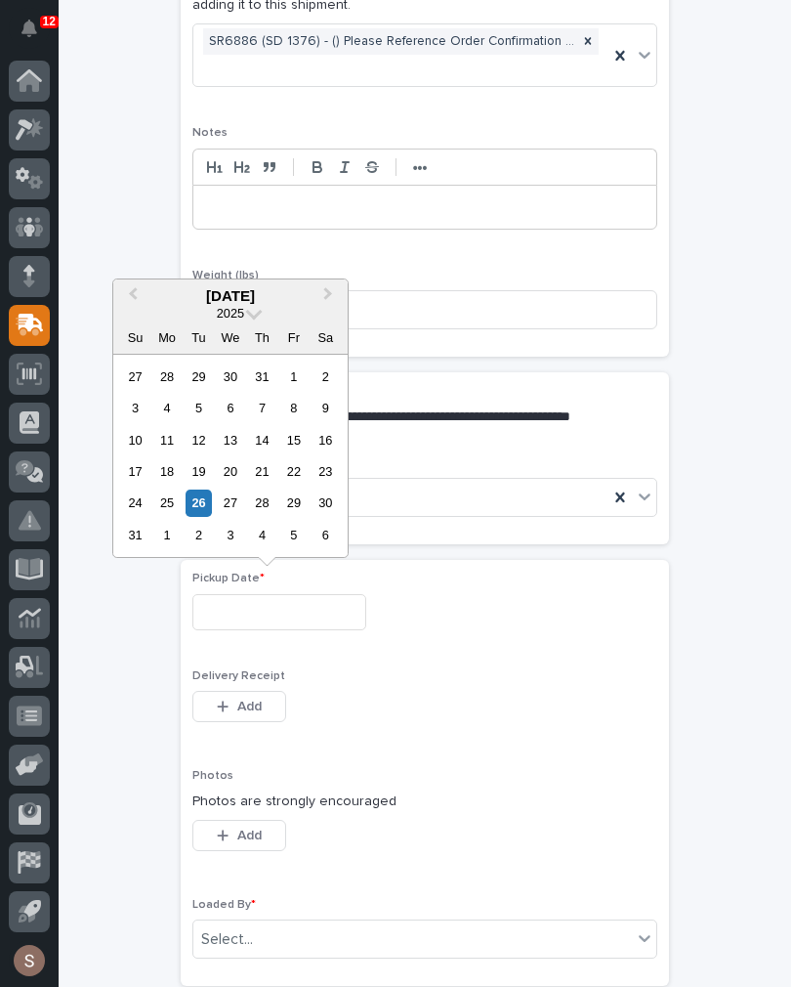
click at [204, 496] on div "26" at bounding box center [199, 502] width 26 height 26
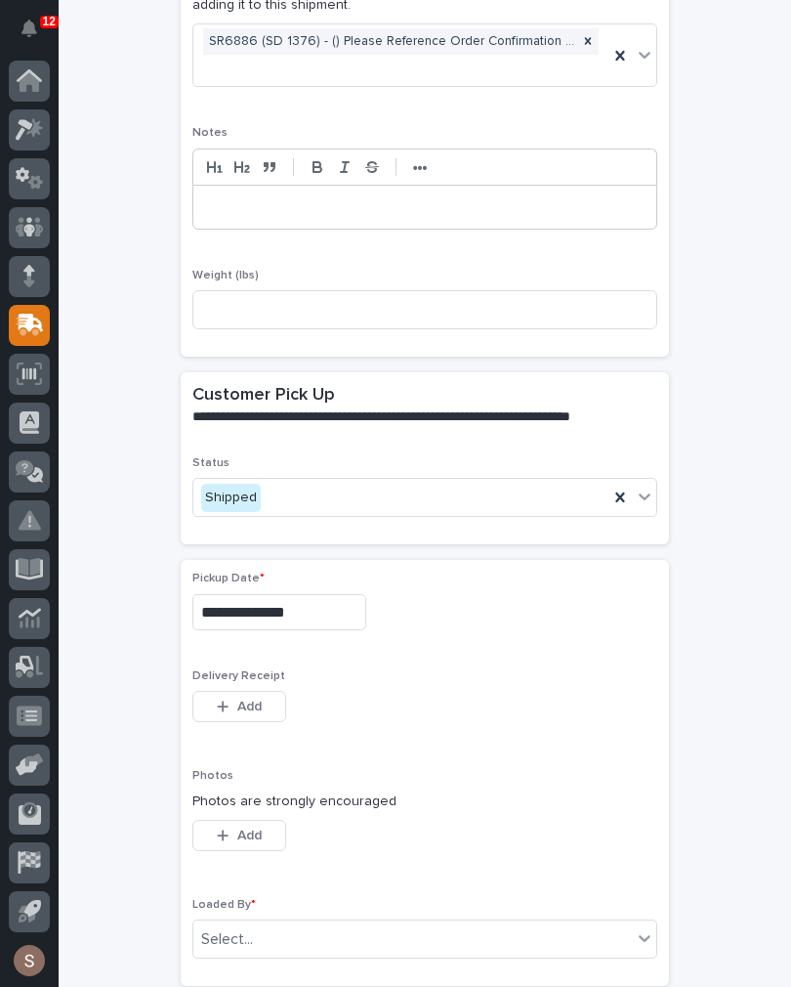
type input "**********"
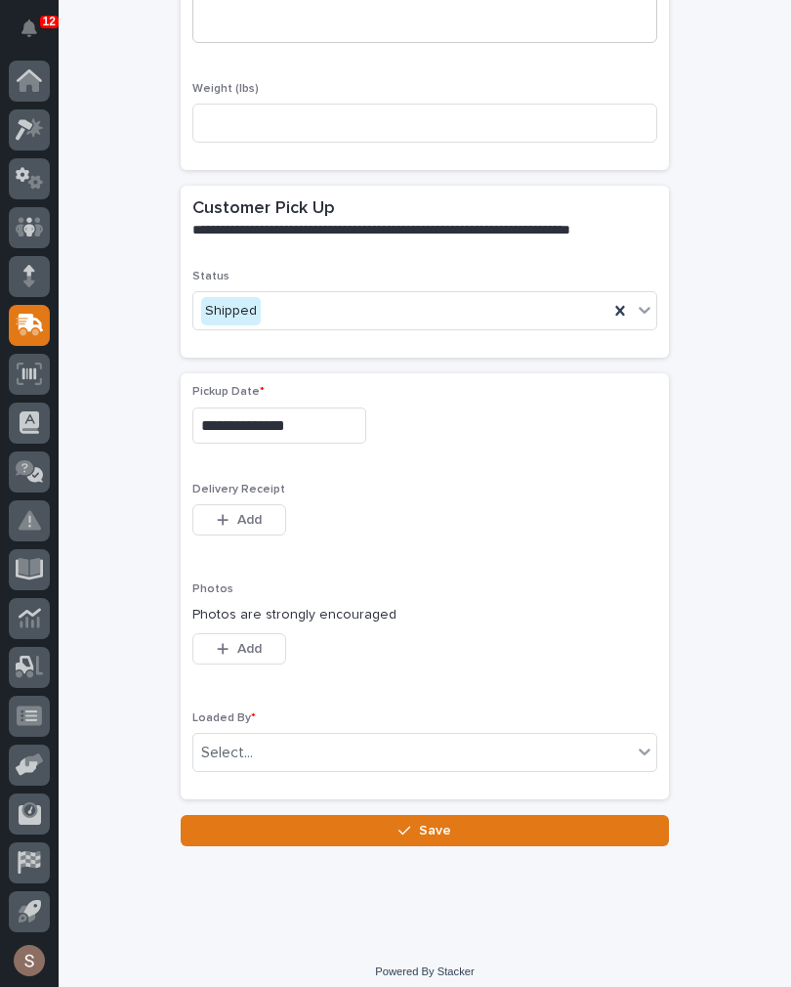
scroll to position [669, 0]
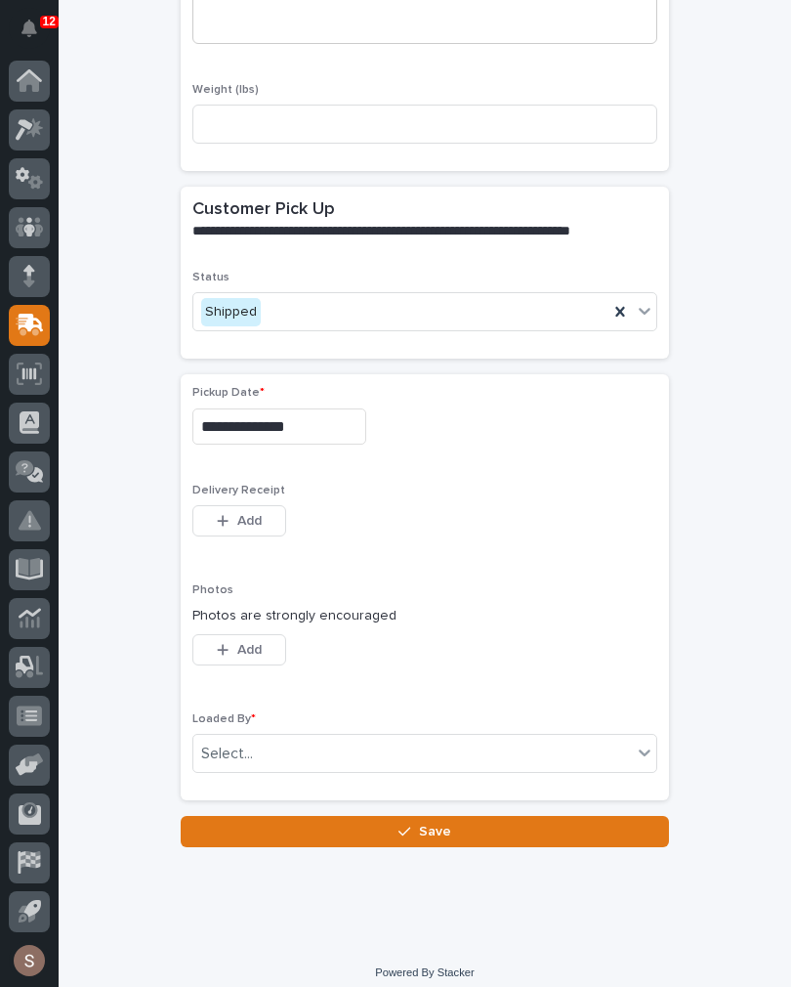
click at [244, 517] on span "Add" at bounding box center [249, 521] width 24 height 18
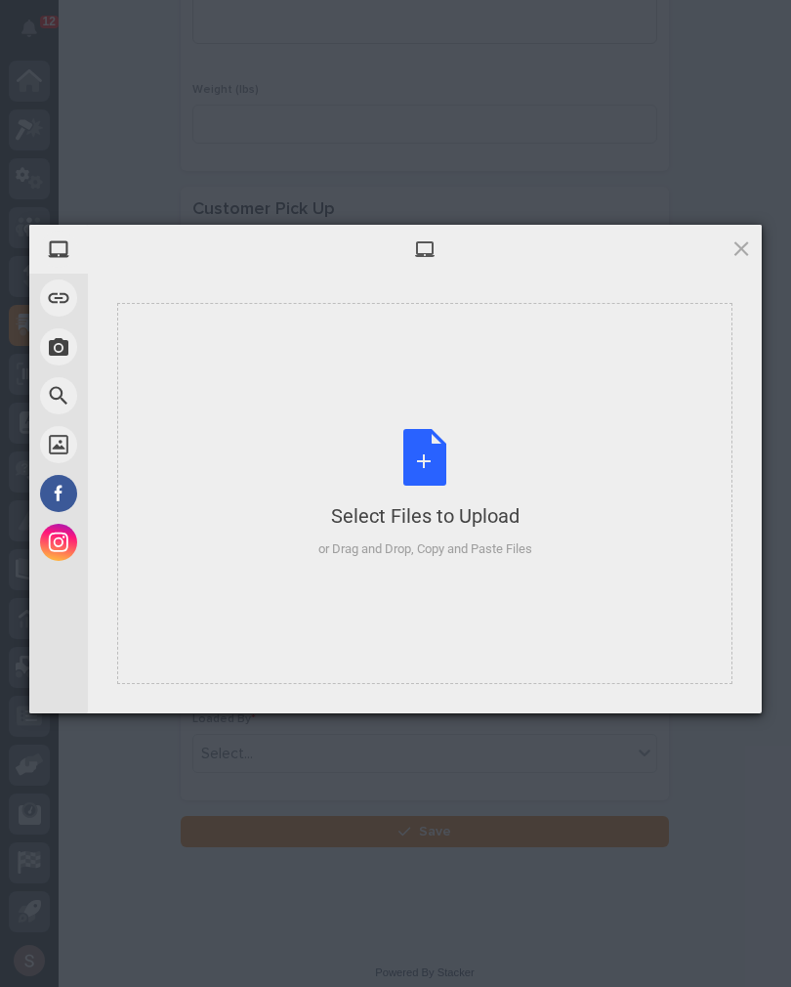
click at [447, 439] on div "Select Files to Upload or Drag and Drop, Copy and Paste Files" at bounding box center [425, 494] width 214 height 130
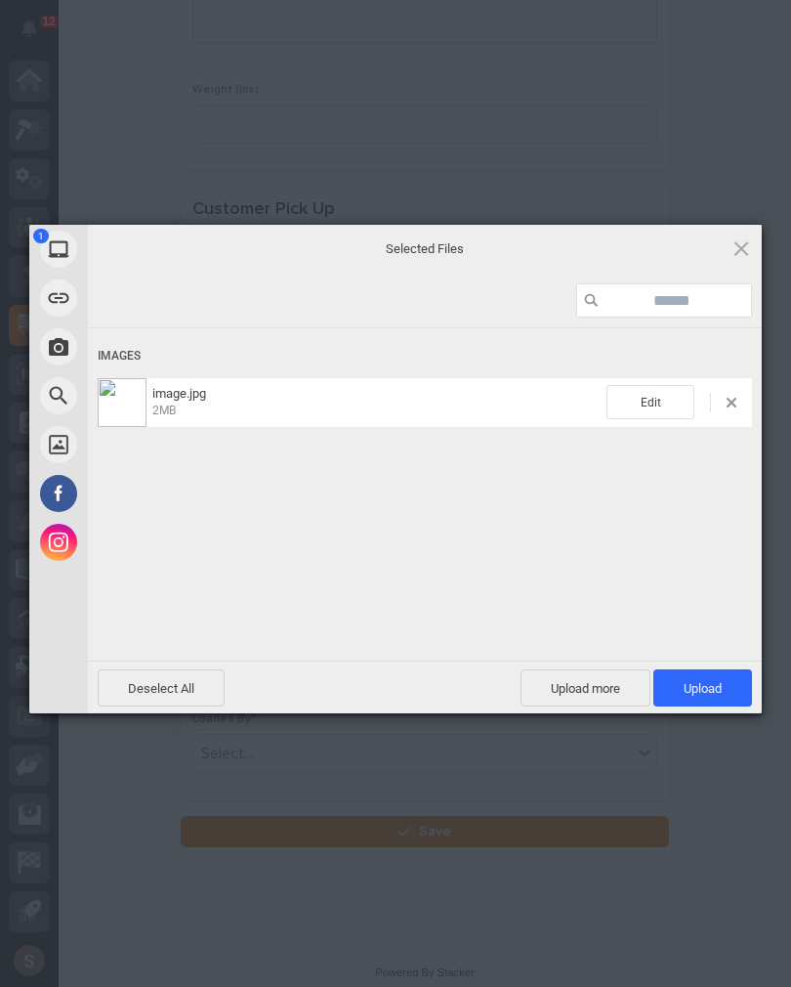
click at [707, 683] on span "Upload 1" at bounding box center [703, 688] width 38 height 15
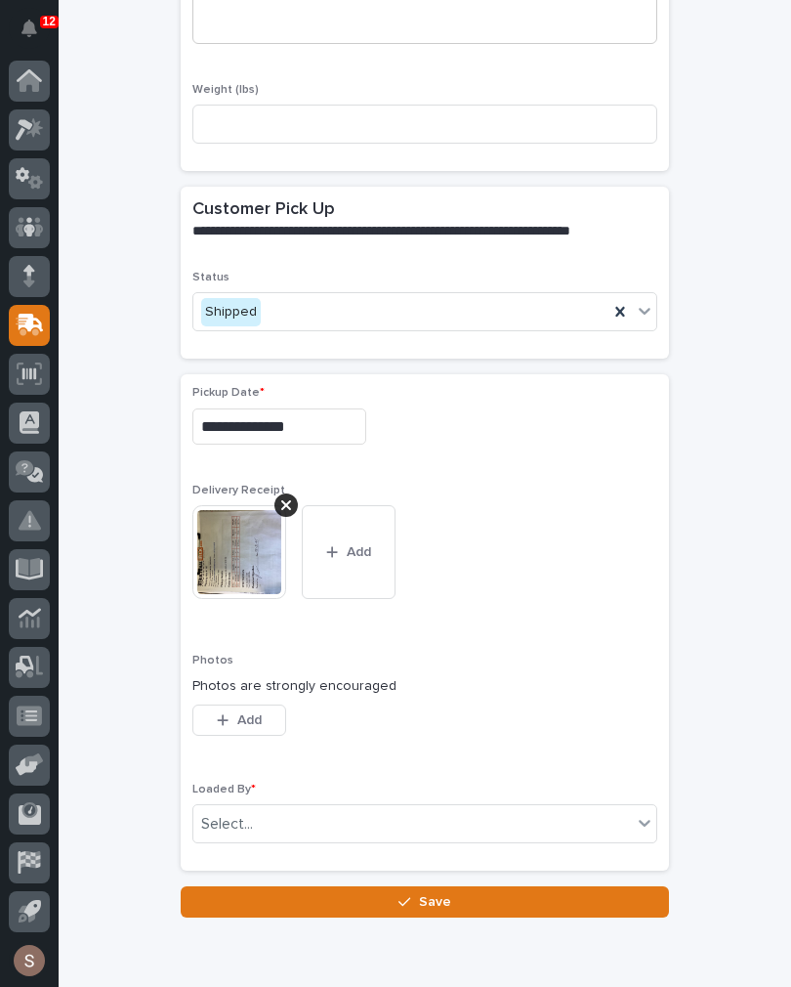
click at [263, 712] on button "Add" at bounding box center [239, 719] width 94 height 31
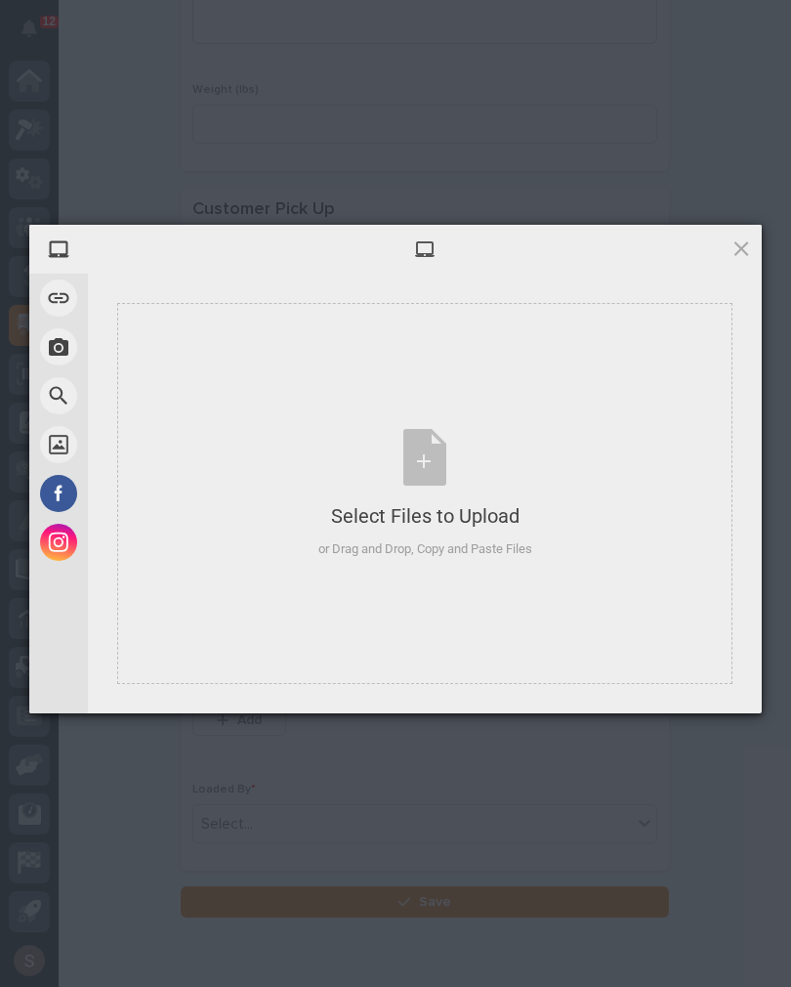
click at [464, 516] on div "Select Files to Upload" at bounding box center [425, 515] width 214 height 27
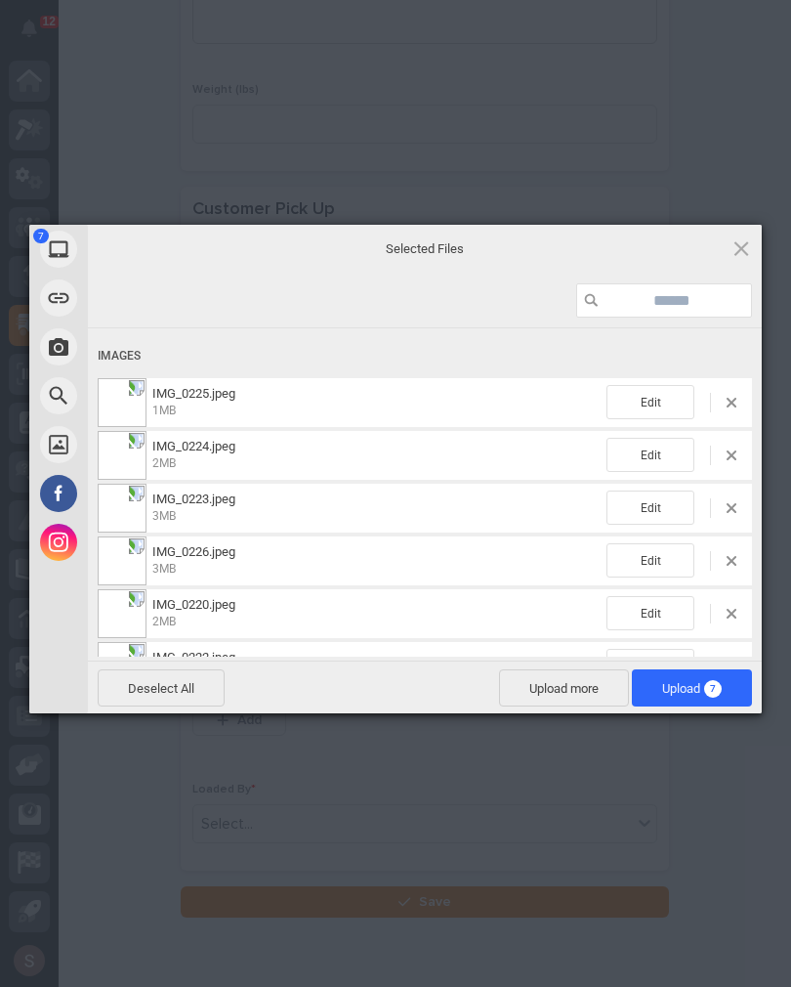
click at [697, 686] on span "Upload 7" at bounding box center [692, 688] width 60 height 15
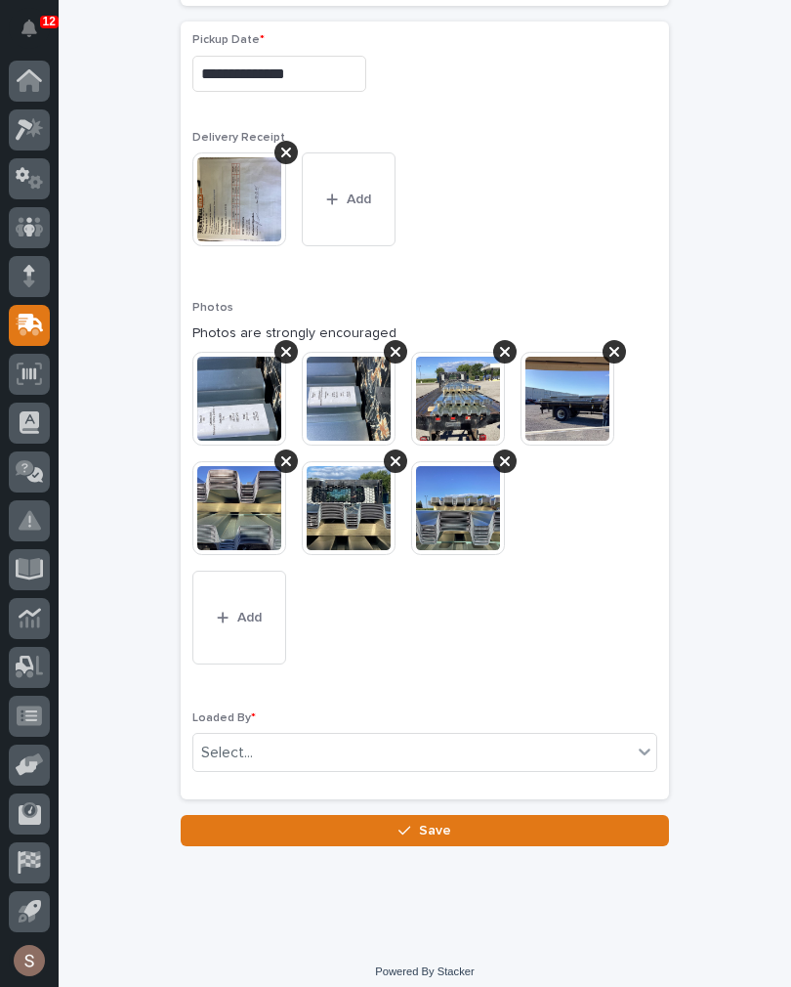
scroll to position [1021, 0]
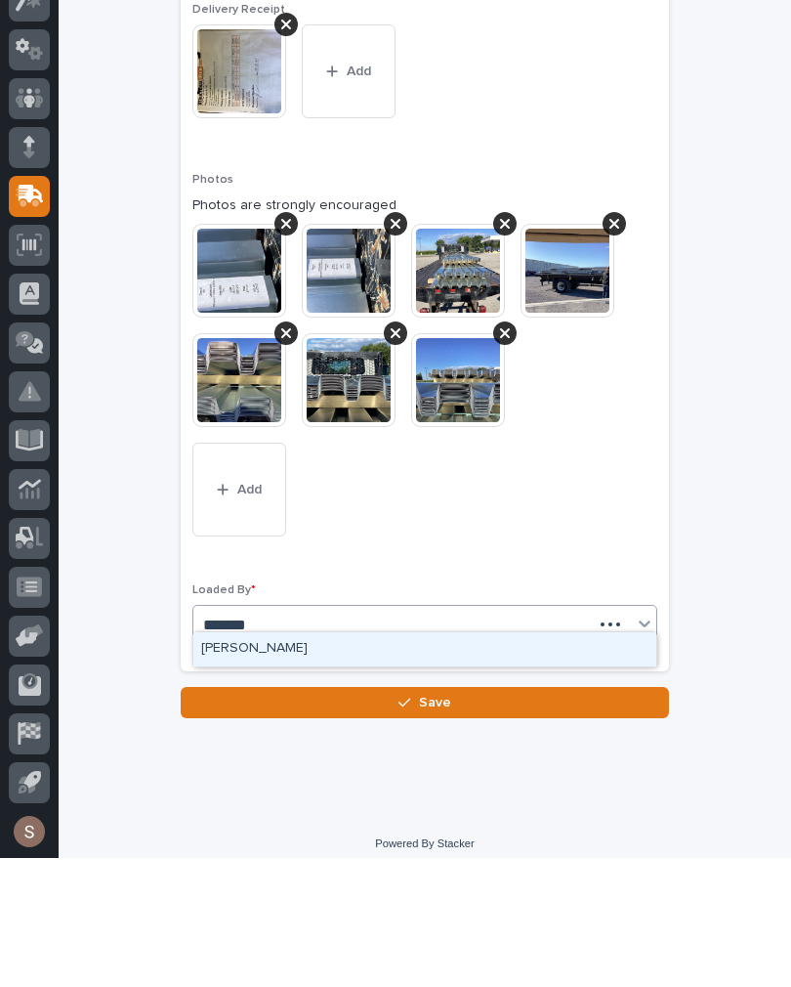
type input "*******"
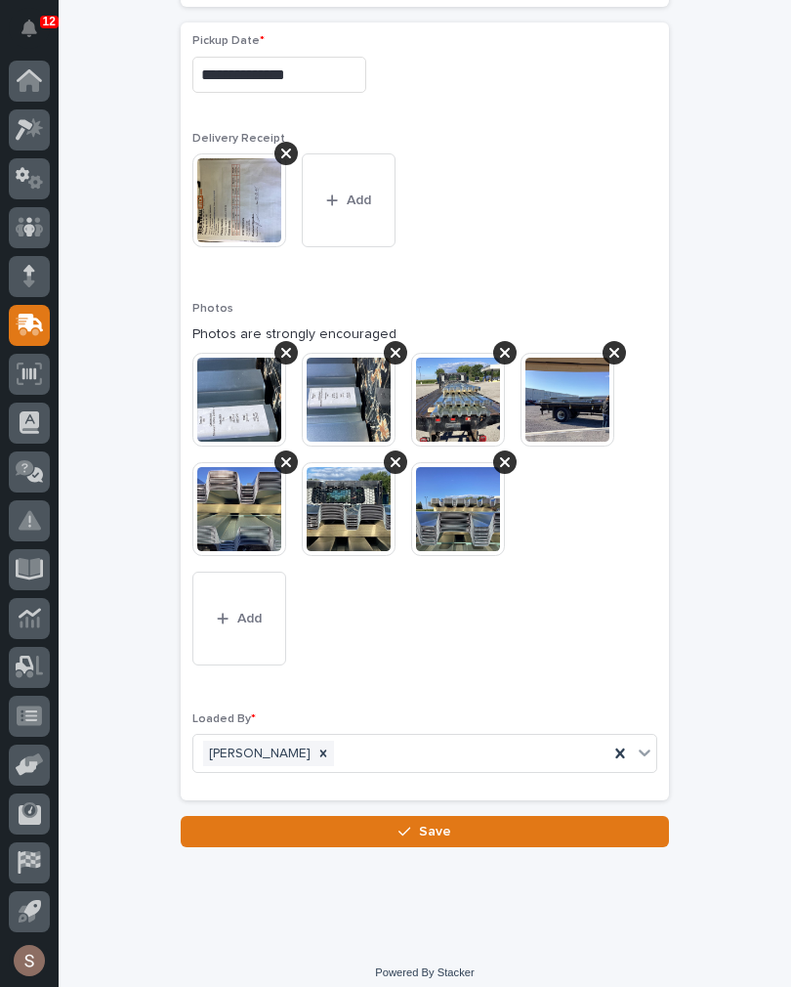
click at [464, 816] on button "Save" at bounding box center [425, 831] width 488 height 31
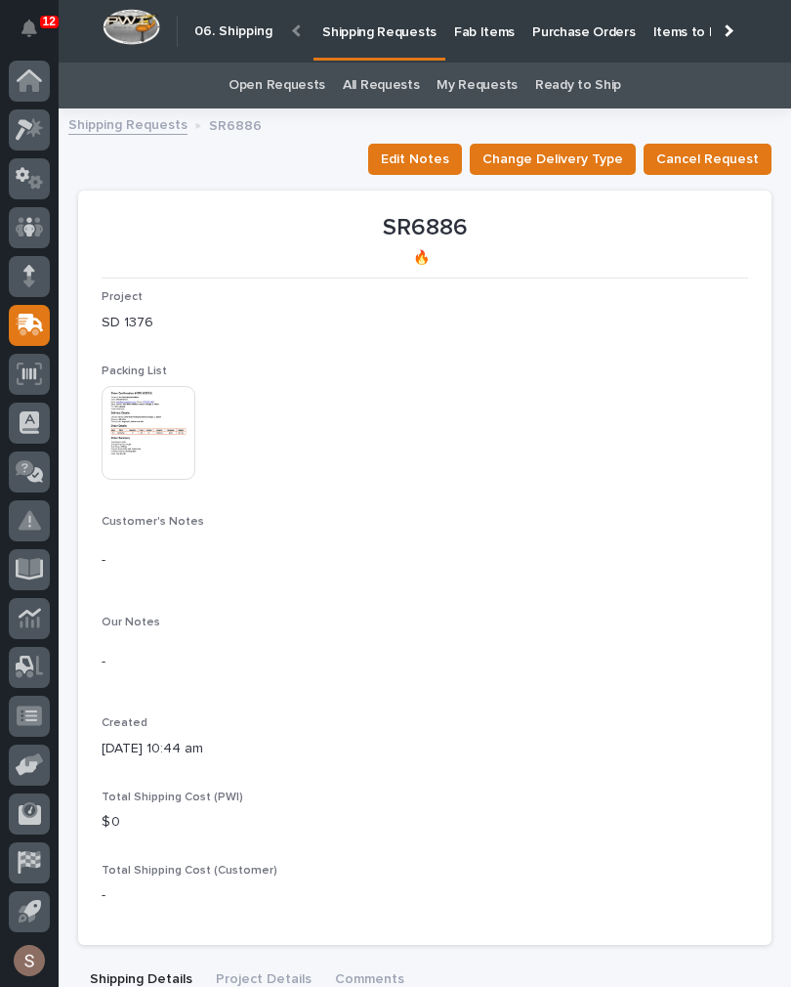
click at [485, 43] on link "Fab Items" at bounding box center [484, 30] width 78 height 61
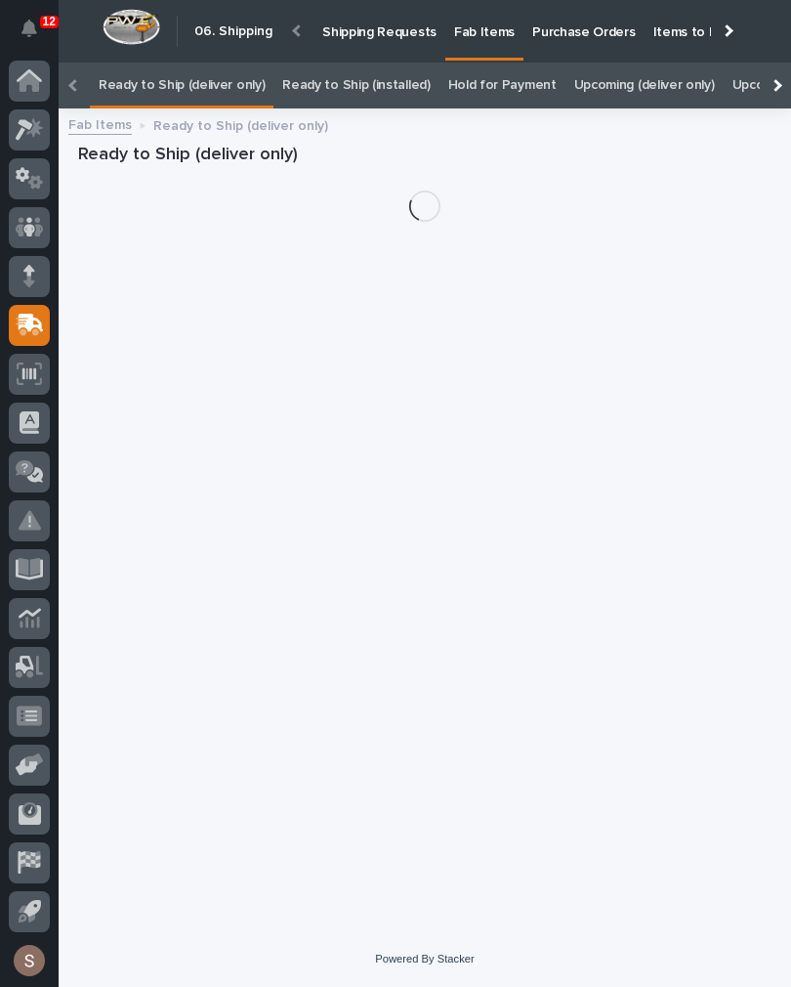
scroll to position [0, -138]
